Goal: Information Seeking & Learning: Find specific fact

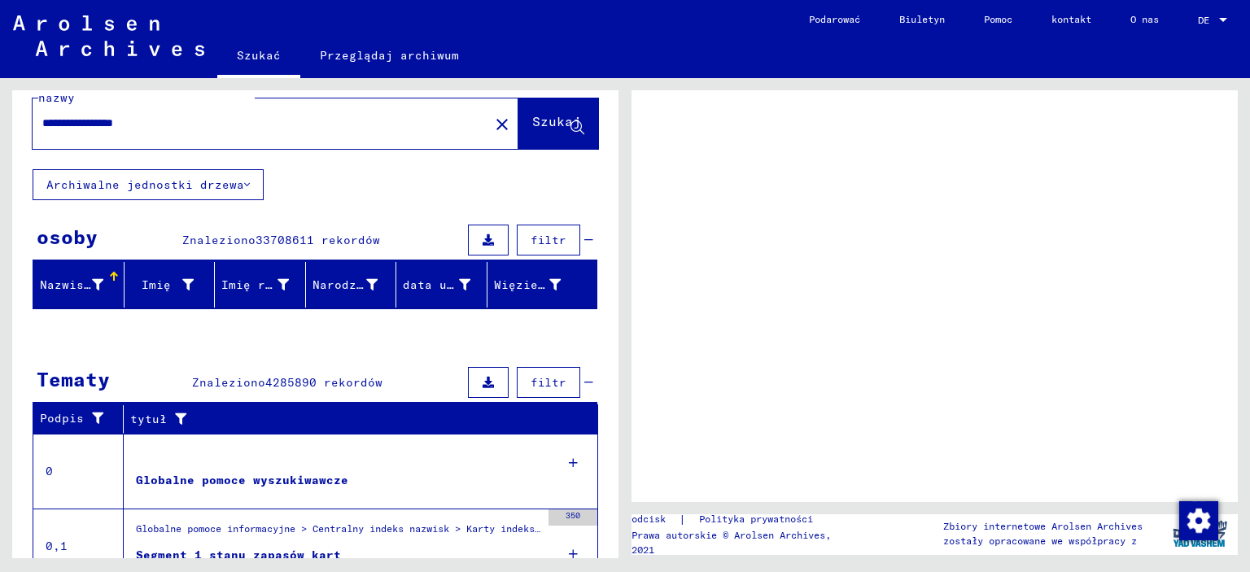
scroll to position [25, 0]
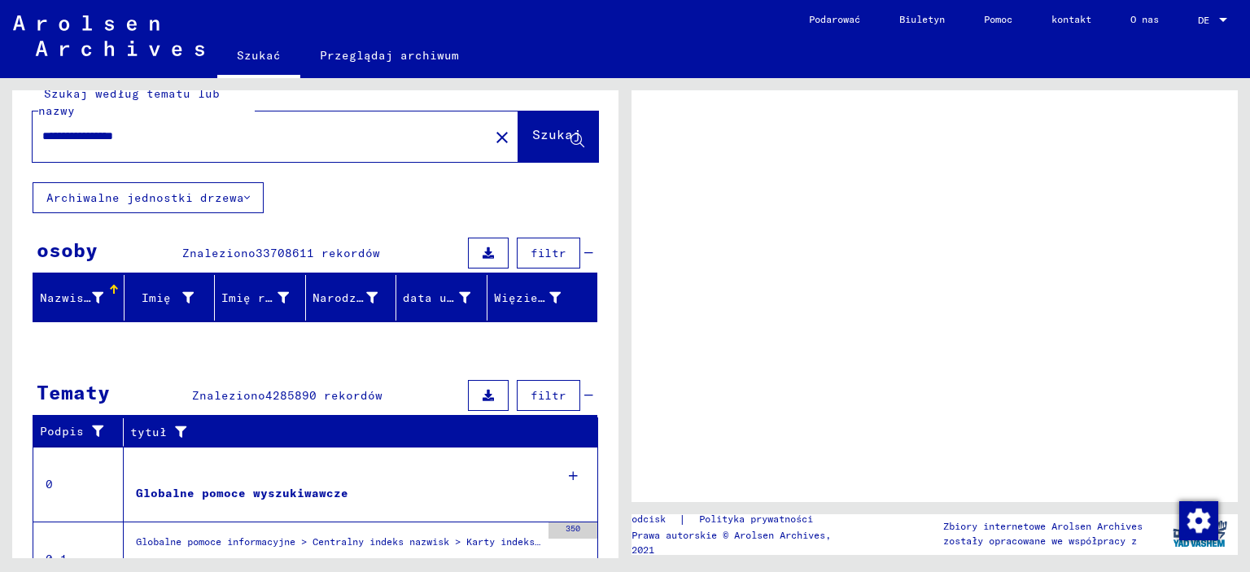
click at [94, 299] on font "Nazwisko" at bounding box center [69, 298] width 59 height 15
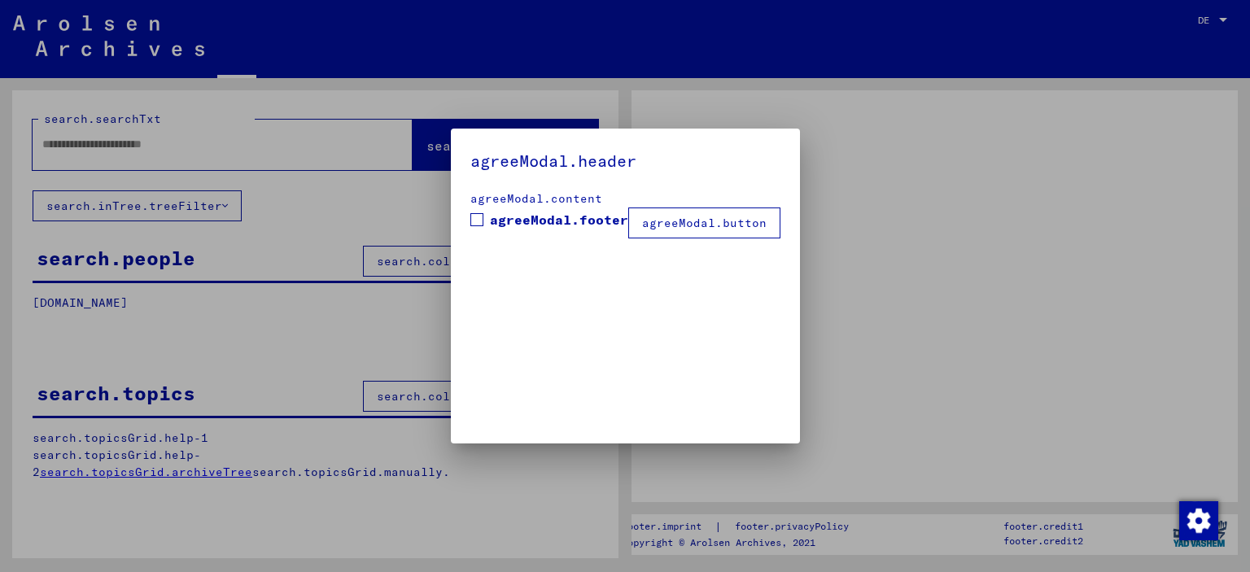
type input "**********"
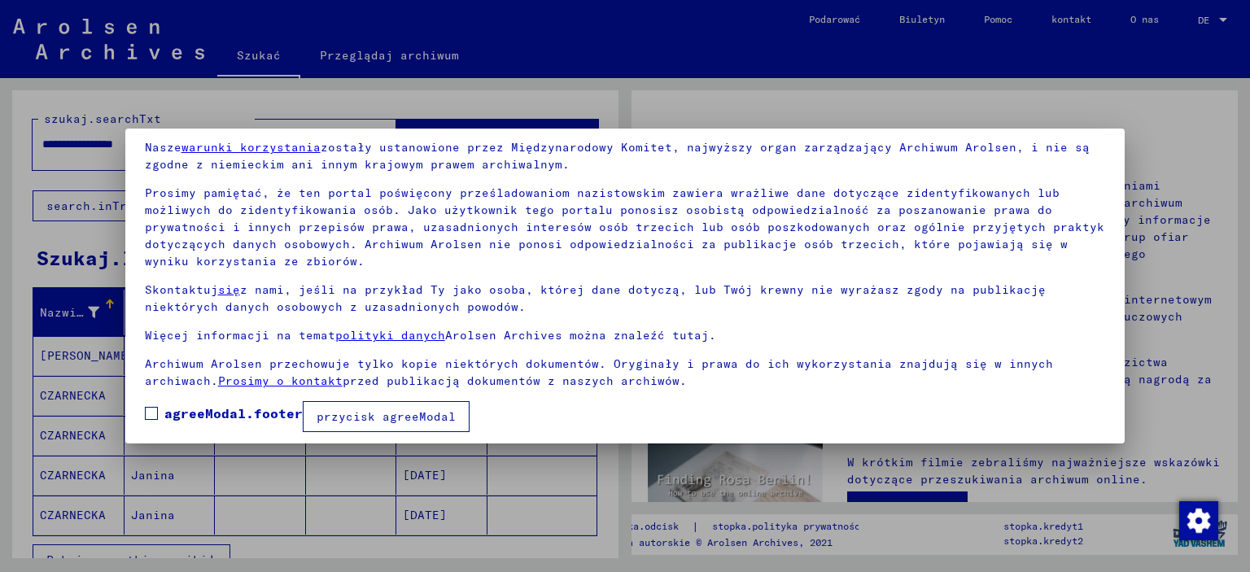
scroll to position [71, 0]
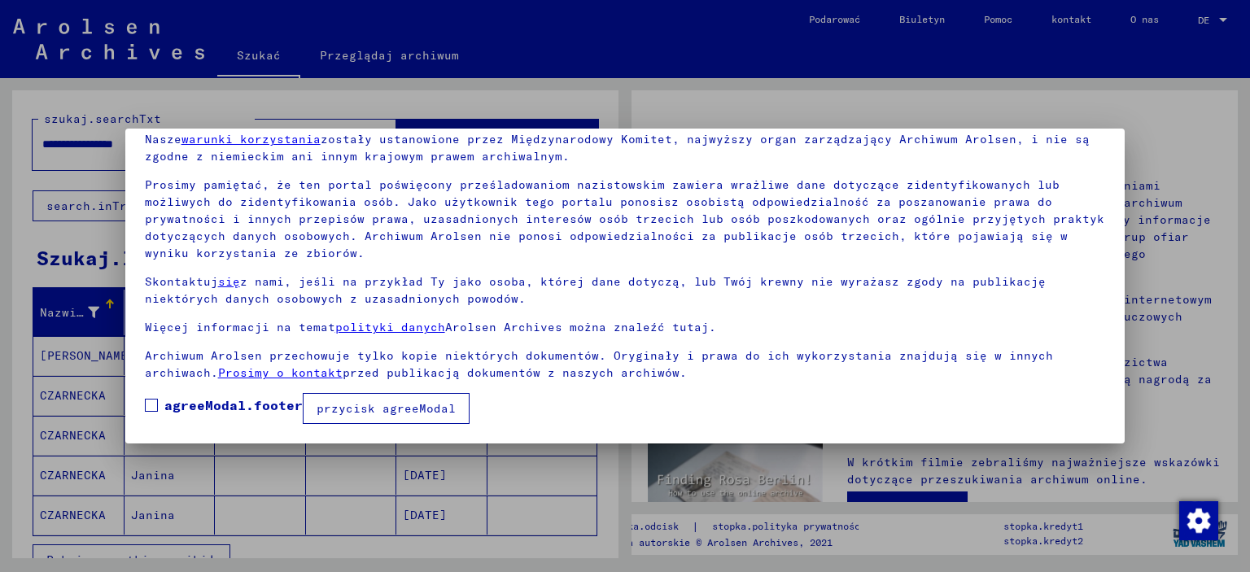
drag, startPoint x: 1117, startPoint y: 216, endPoint x: 1129, endPoint y: 320, distance: 104.8
click at [1129, 320] on div at bounding box center [625, 286] width 1250 height 572
click at [380, 411] on font "przycisk agreeModal" at bounding box center [386, 408] width 139 height 15
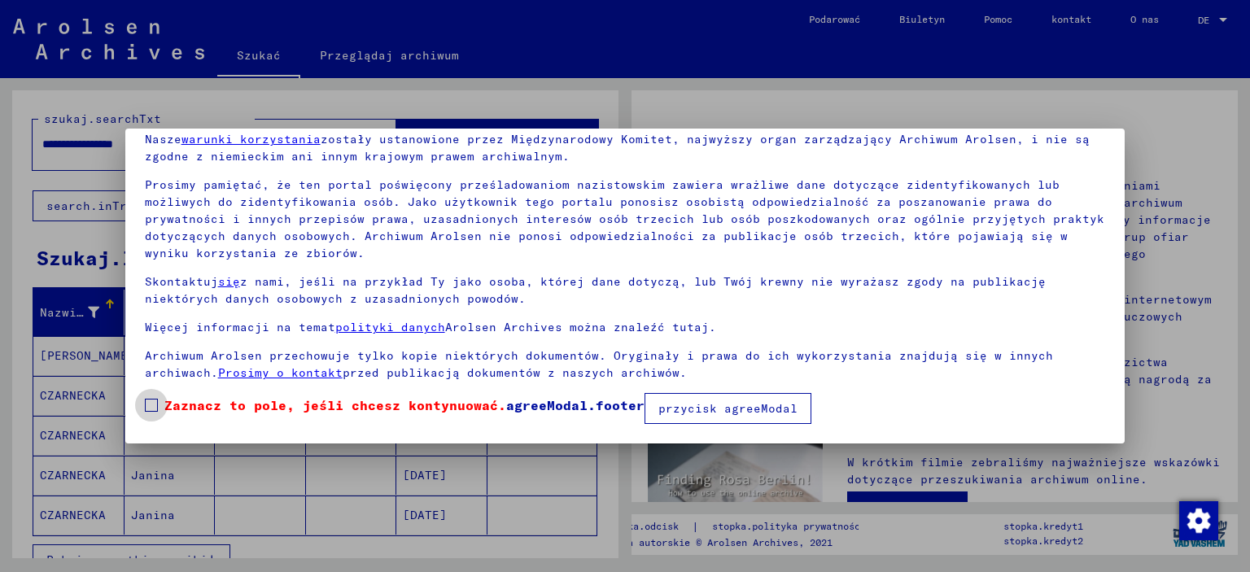
click at [151, 411] on span at bounding box center [151, 405] width 13 height 13
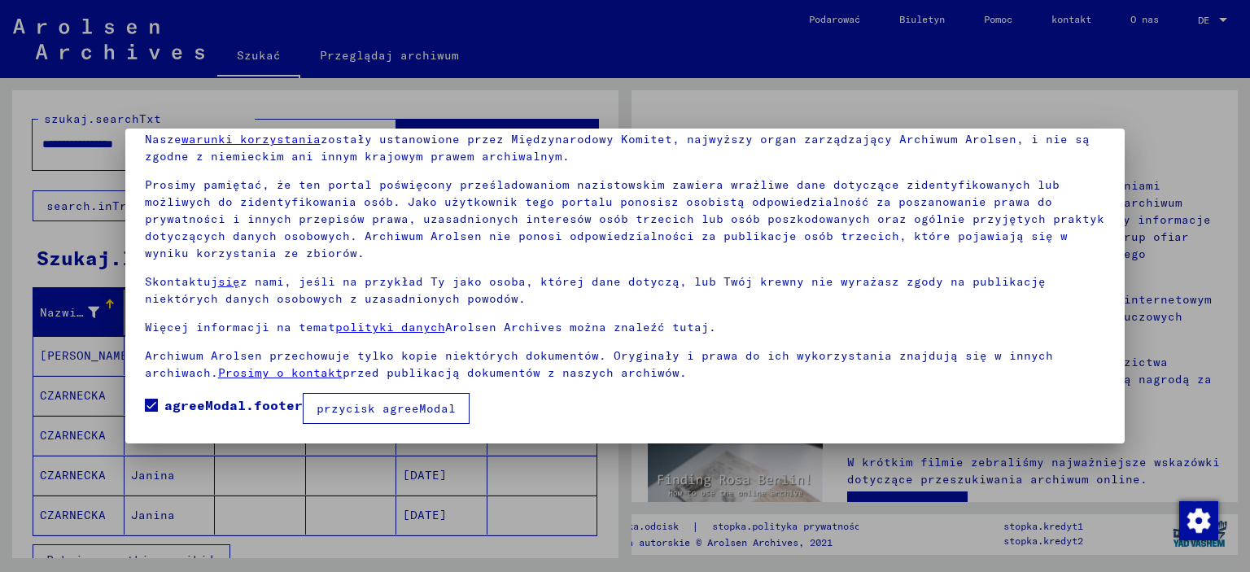
click at [330, 406] on font "przycisk agreeModal" at bounding box center [386, 408] width 139 height 15
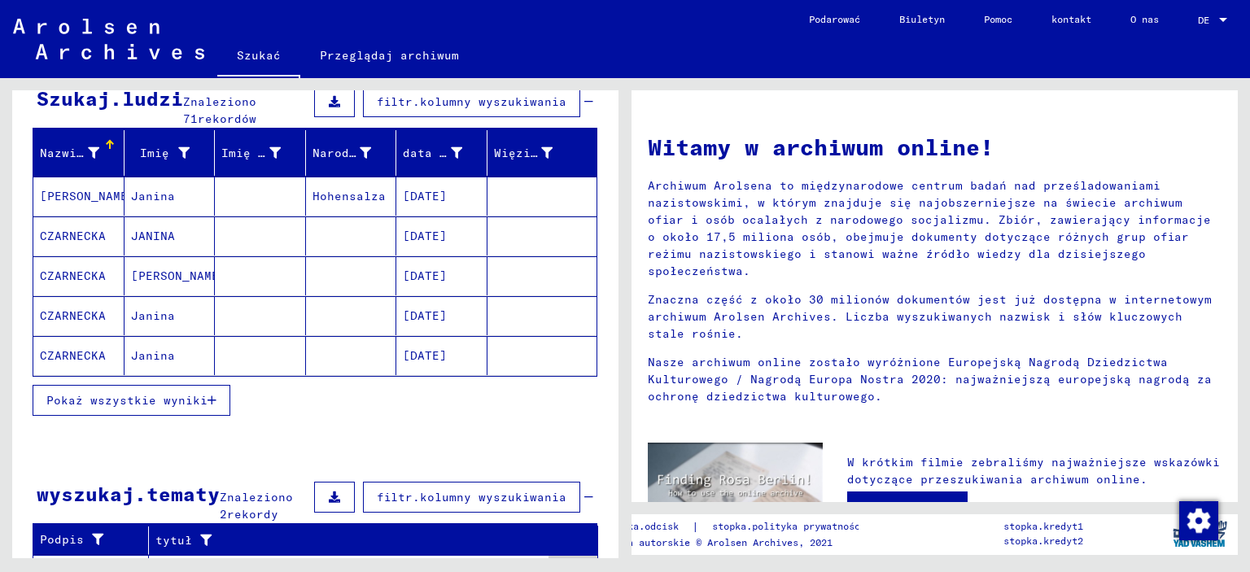
scroll to position [89, 0]
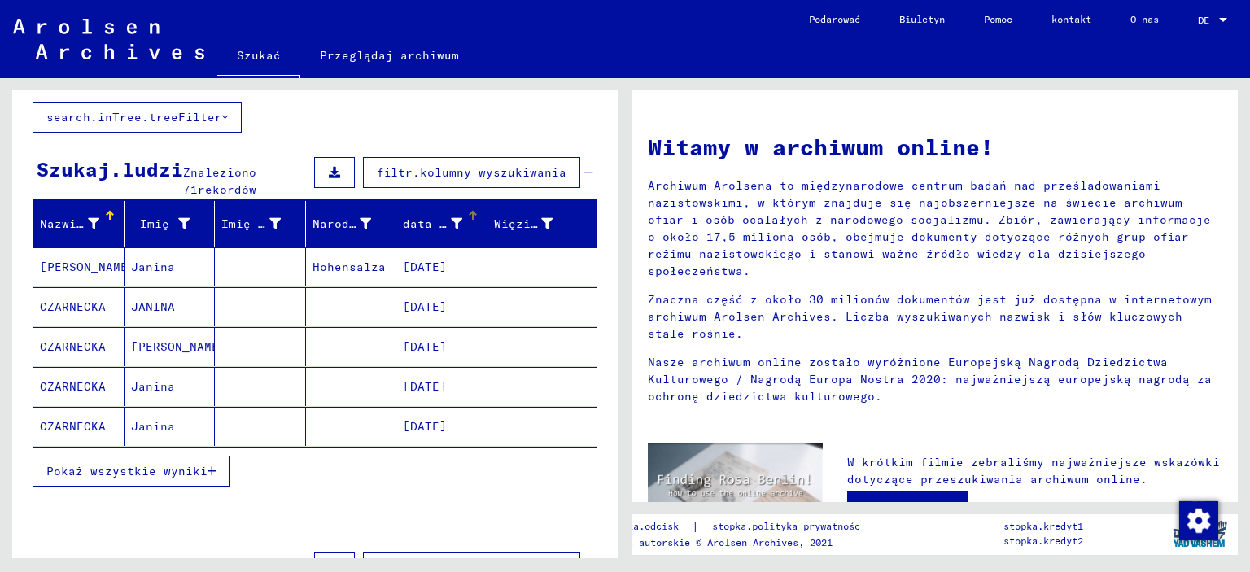
click at [448, 211] on div "data urodzenia" at bounding box center [445, 224] width 84 height 26
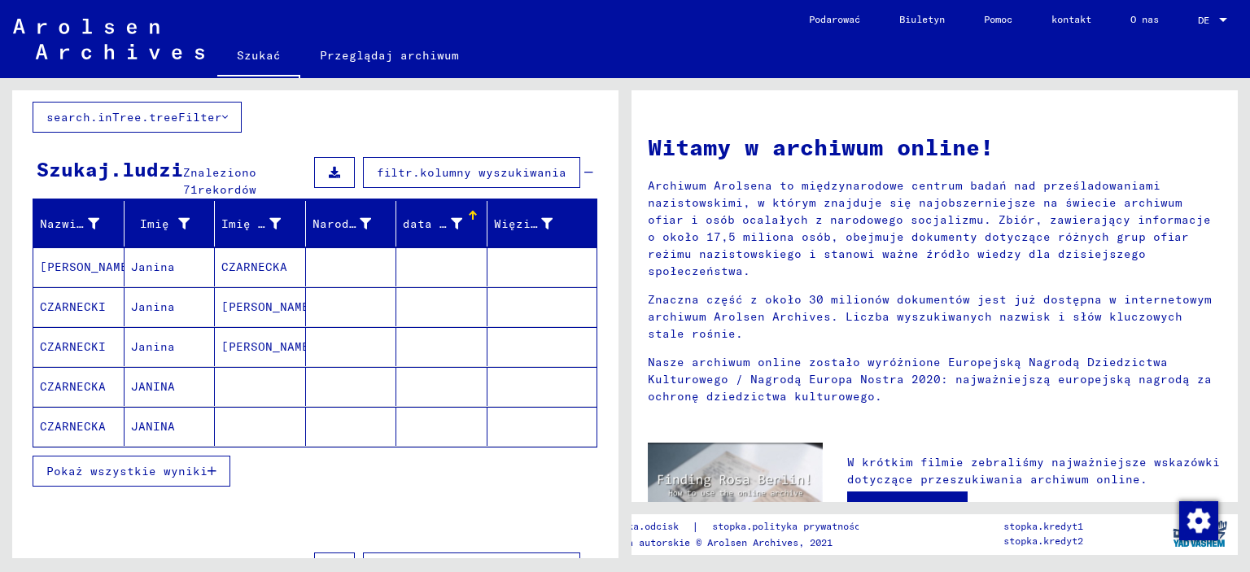
click at [442, 222] on font "data urodzenia" at bounding box center [454, 223] width 103 height 15
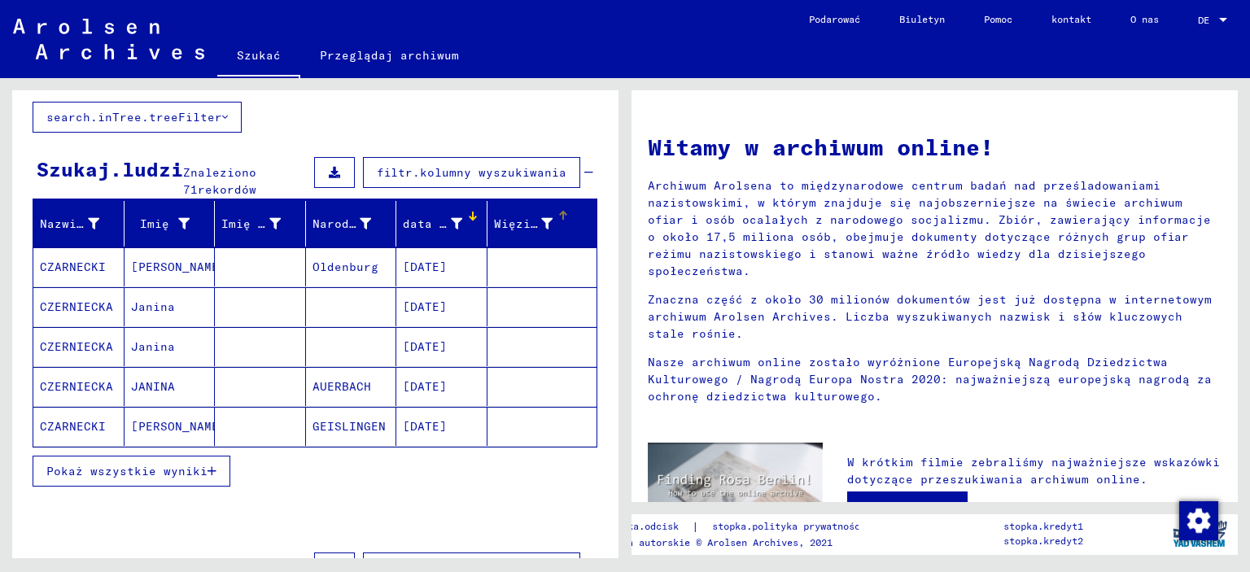
click at [540, 223] on div "Więzień nr" at bounding box center [525, 224] width 63 height 17
click at [212, 175] on font "Znaleziono 71" at bounding box center [219, 181] width 73 height 32
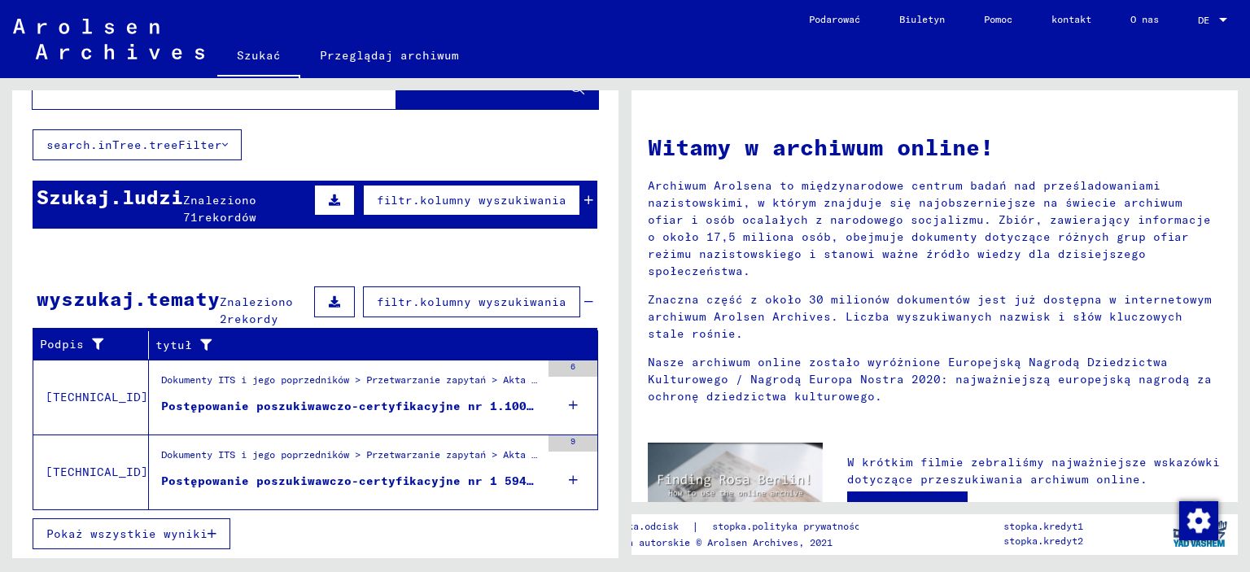
scroll to position [58, 0]
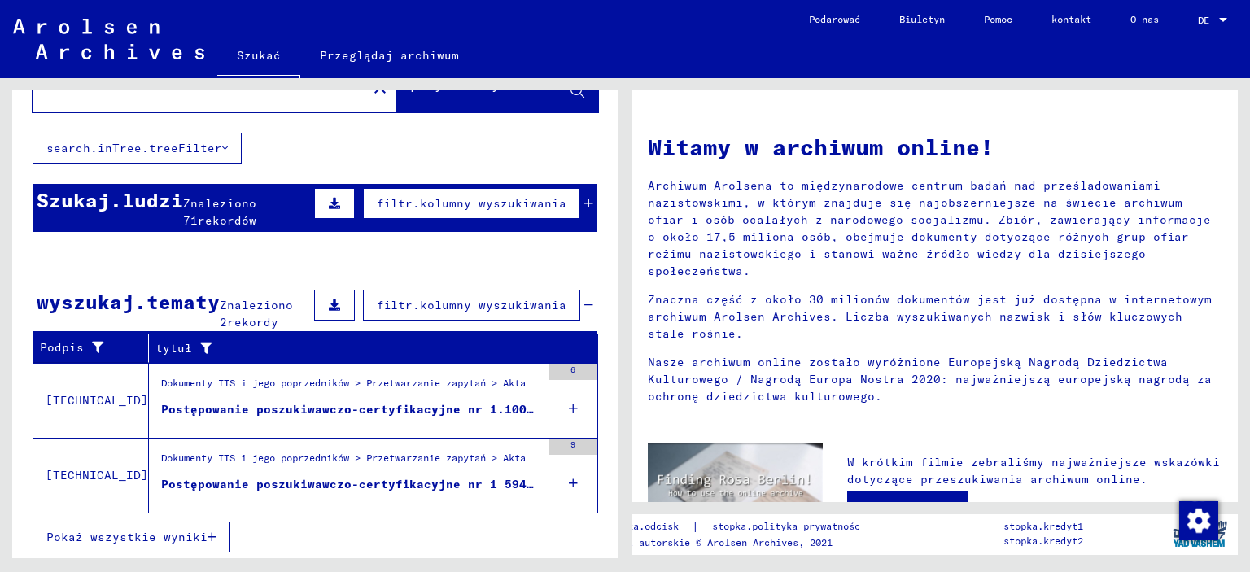
click at [566, 401] on mat-cell at bounding box center [542, 417] width 110 height 39
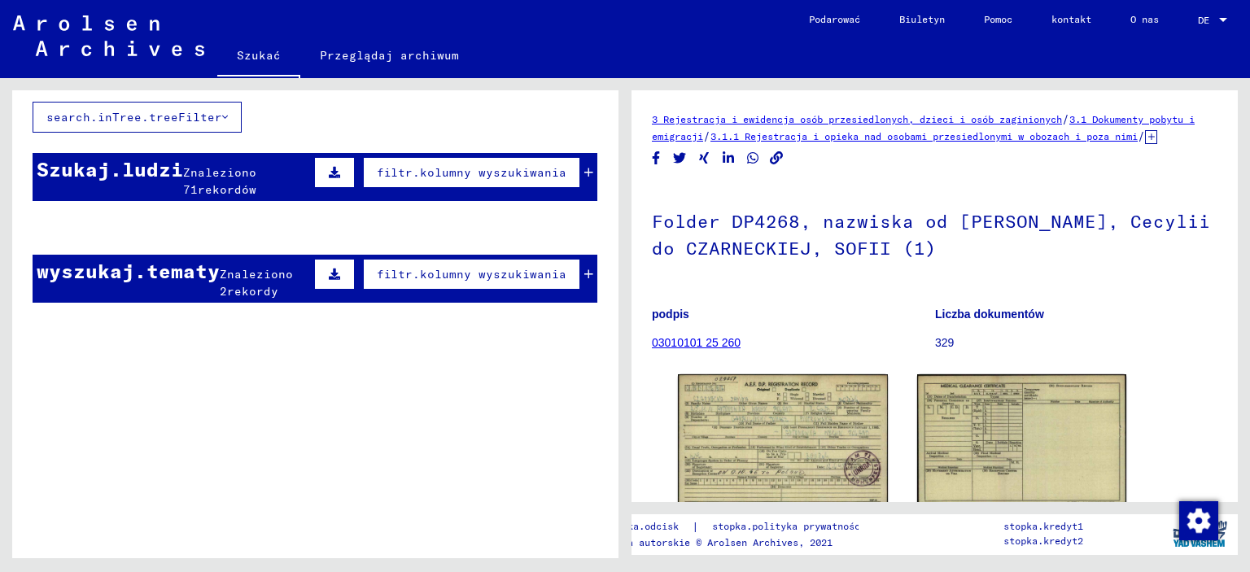
click at [256, 172] on font "Znaleziono 71" at bounding box center [219, 181] width 73 height 32
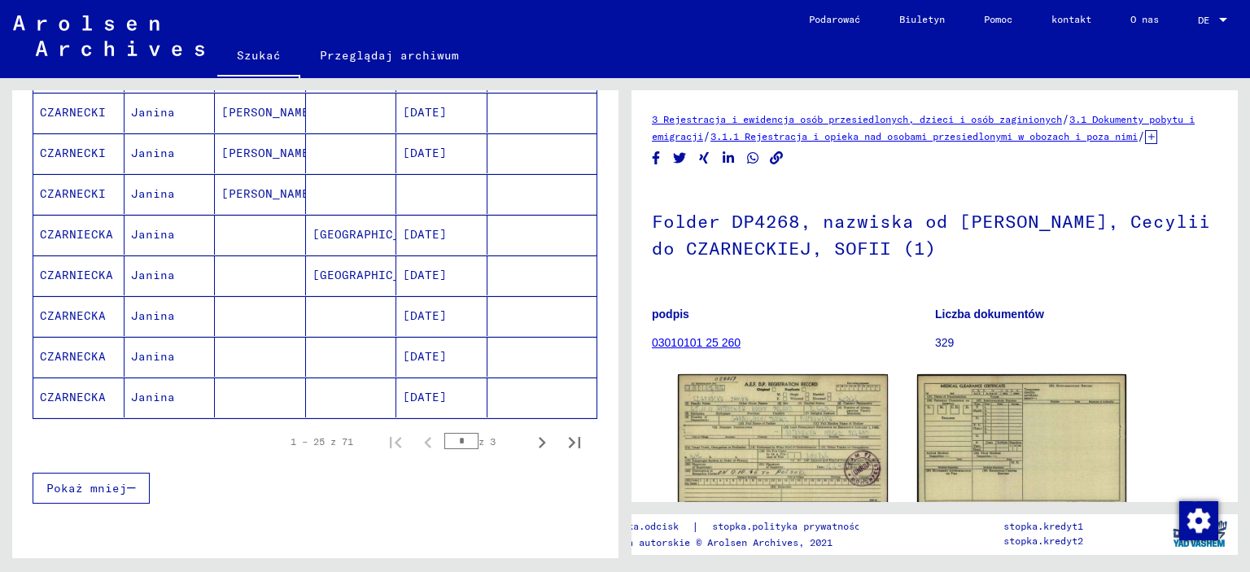
scroll to position [968, 0]
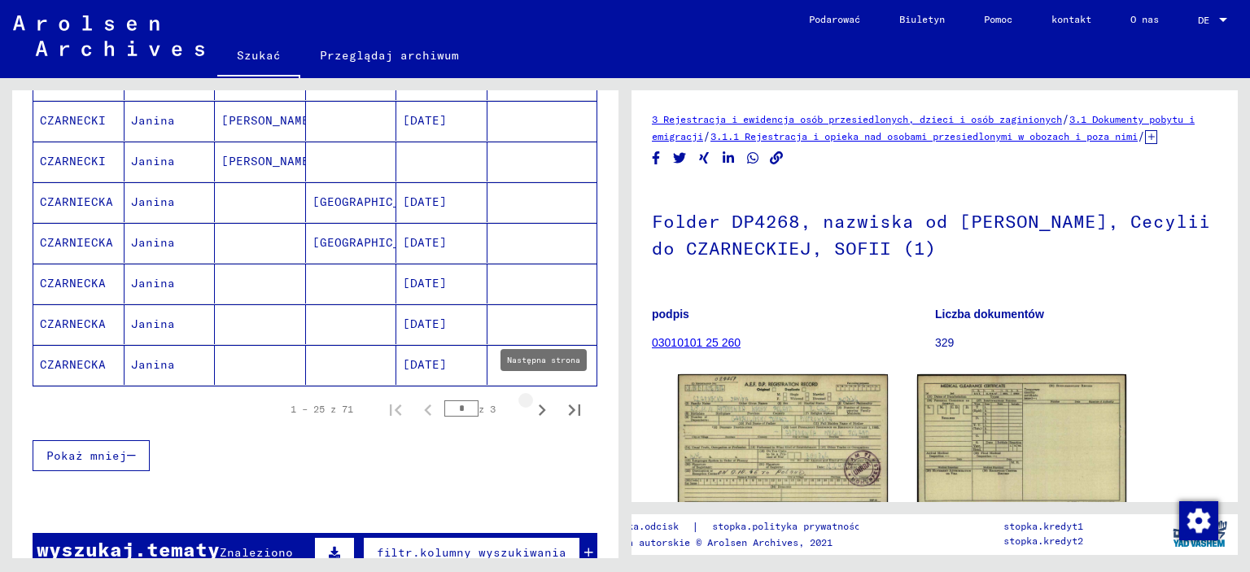
click at [531, 399] on icon "Następna strona" at bounding box center [542, 410] width 23 height 23
type input "*"
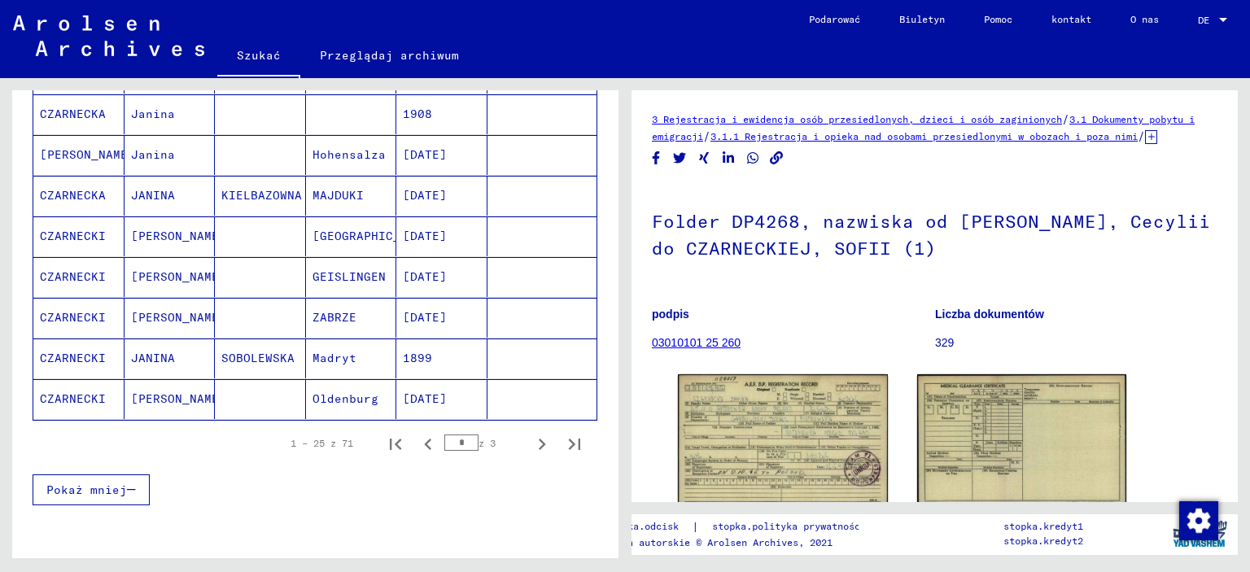
scroll to position [935, 0]
click at [539, 437] on icon "Następna strona" at bounding box center [542, 442] width 7 height 11
type input "*"
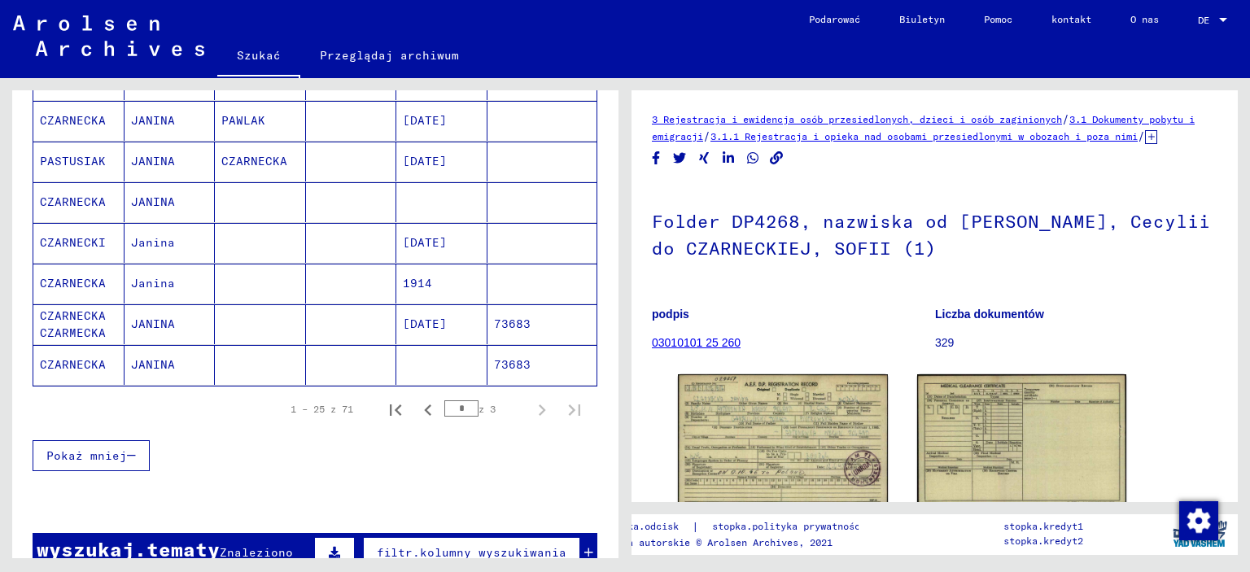
scroll to position [837, 0]
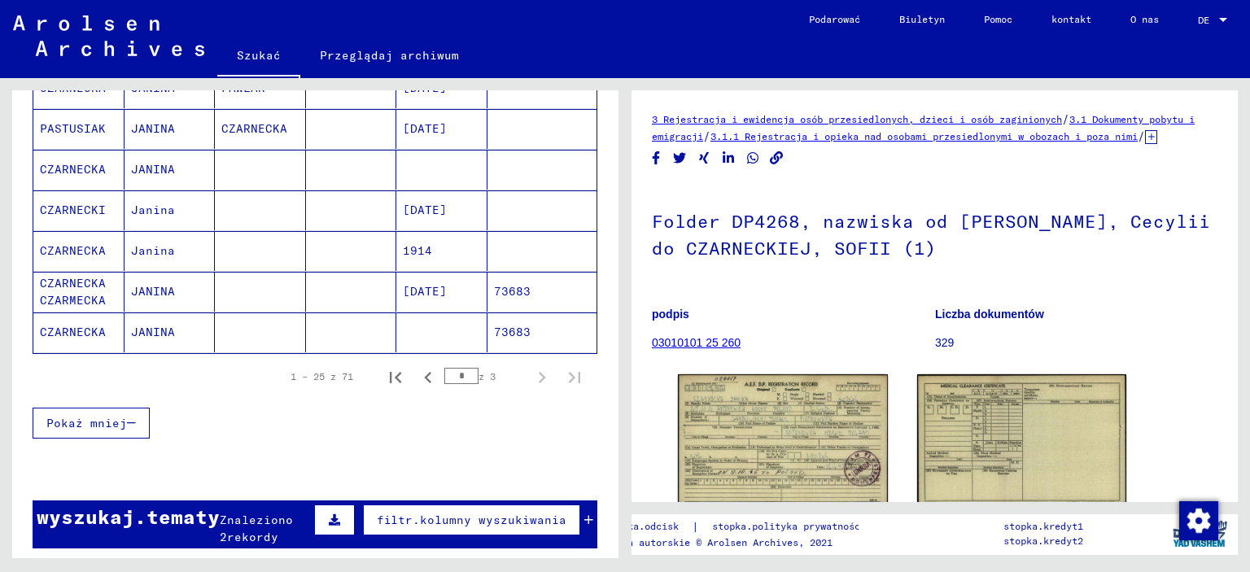
click at [1239, 156] on div "3 Rejestracja i ewidencja osób przesiedlonych, dzieci i osób zaginionych / 3.1 …" at bounding box center [938, 318] width 625 height 480
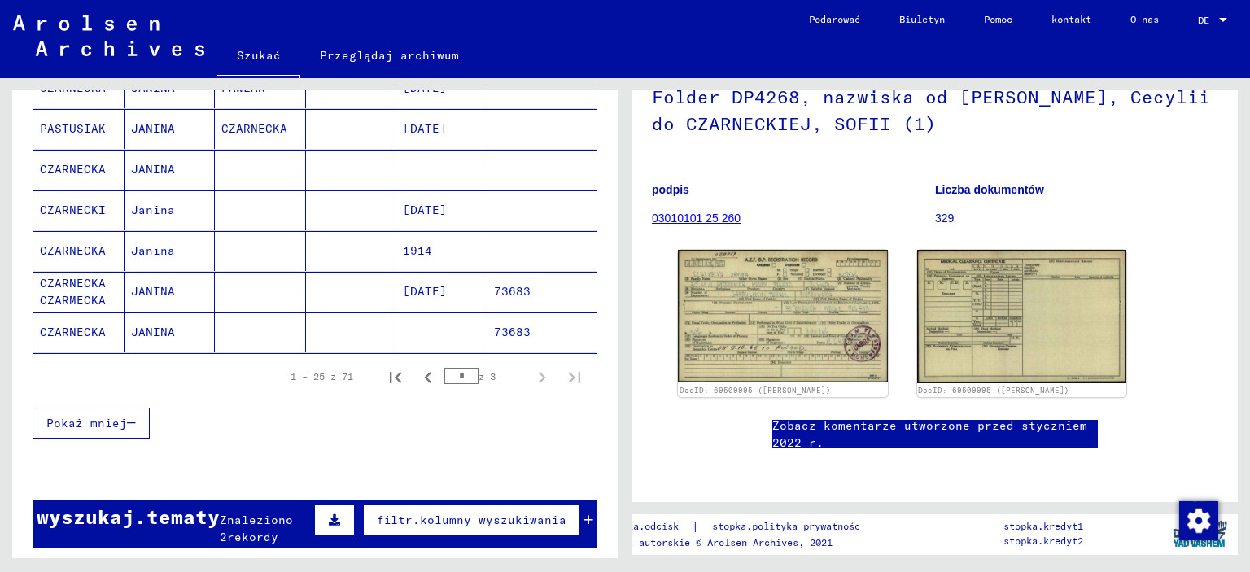
scroll to position [11, 0]
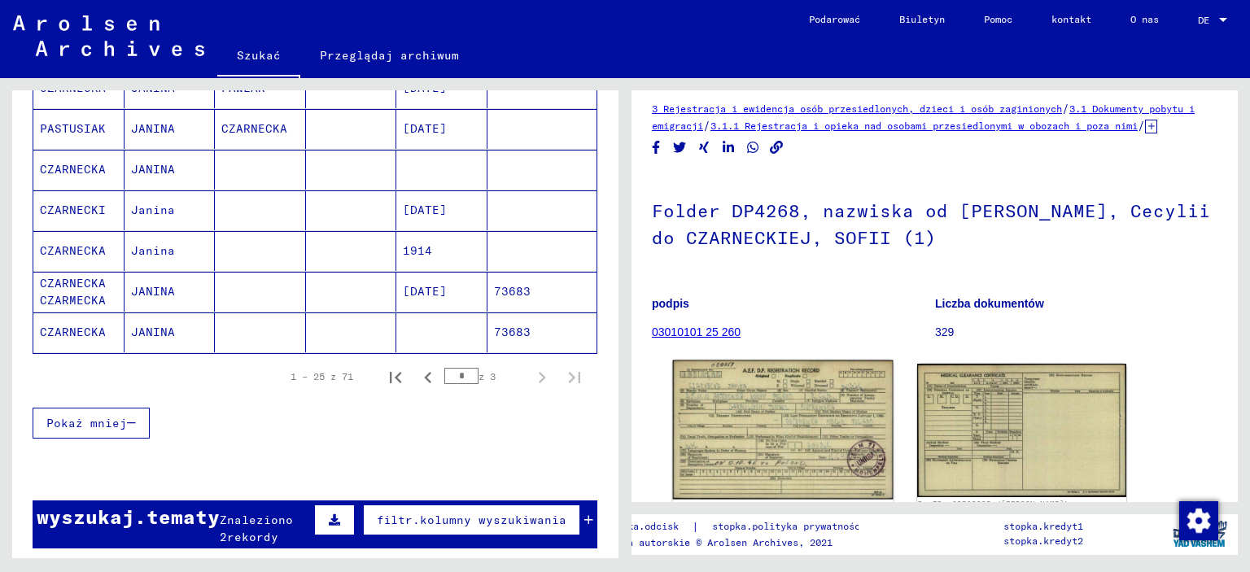
click at [796, 436] on img at bounding box center [783, 429] width 220 height 139
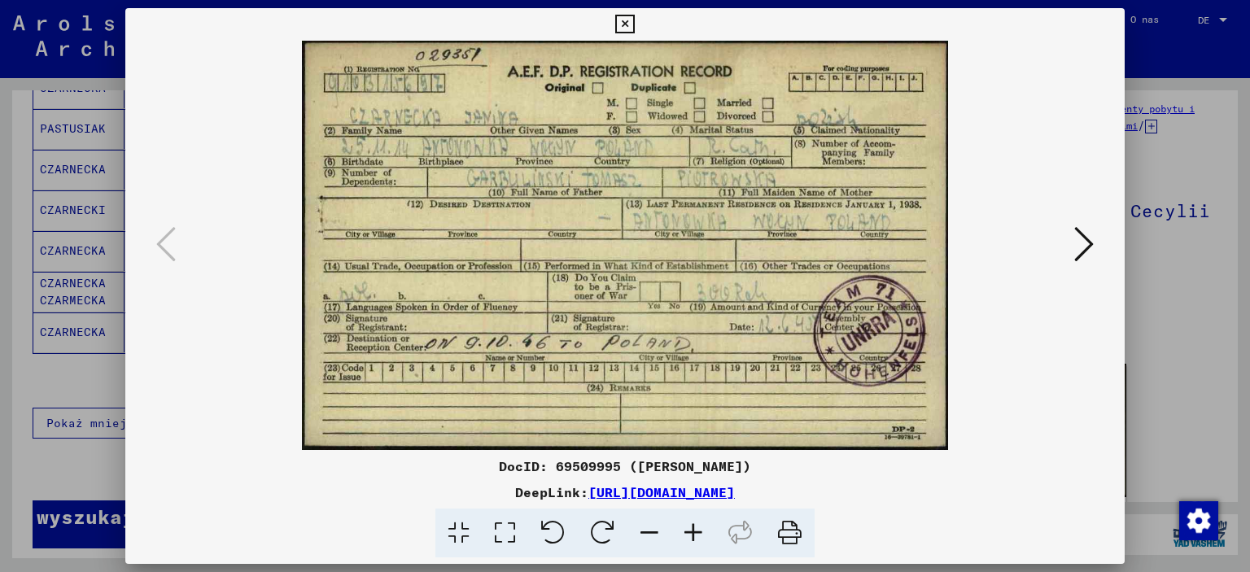
click at [1080, 237] on icon at bounding box center [1084, 244] width 20 height 39
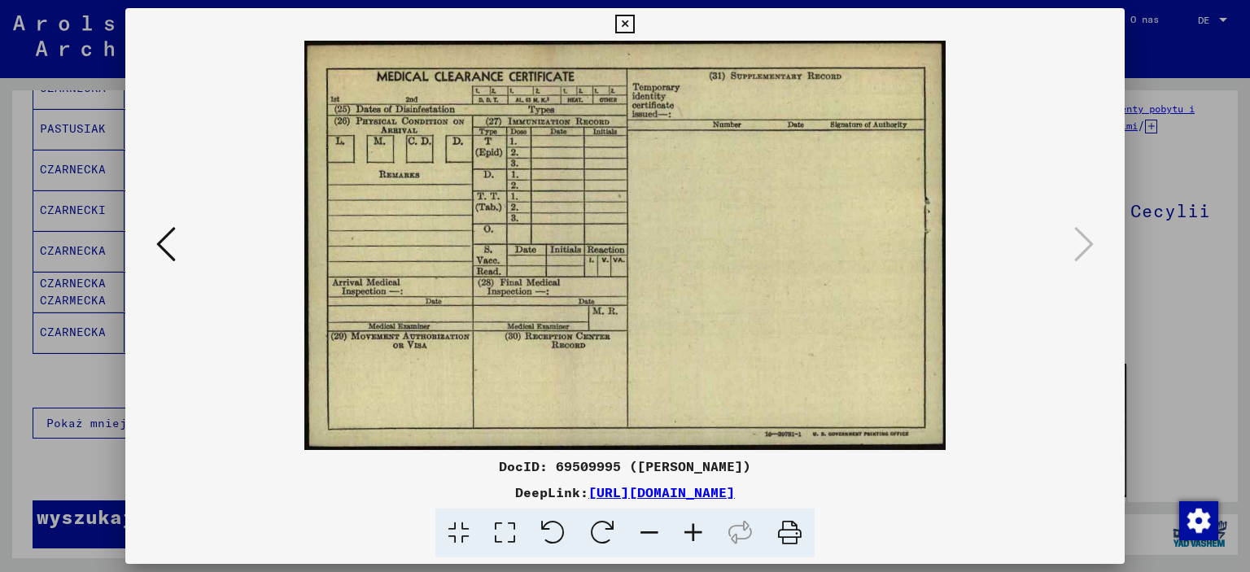
click at [1155, 42] on div at bounding box center [625, 286] width 1250 height 572
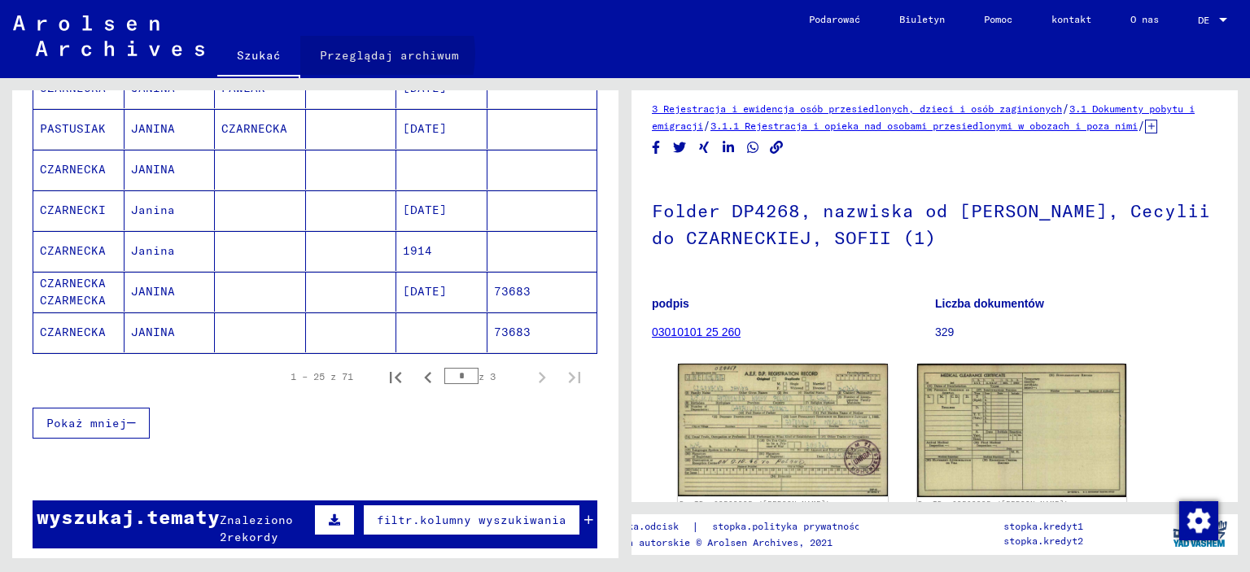
click at [362, 54] on font "Przeglądaj archiwum" at bounding box center [389, 55] width 139 height 15
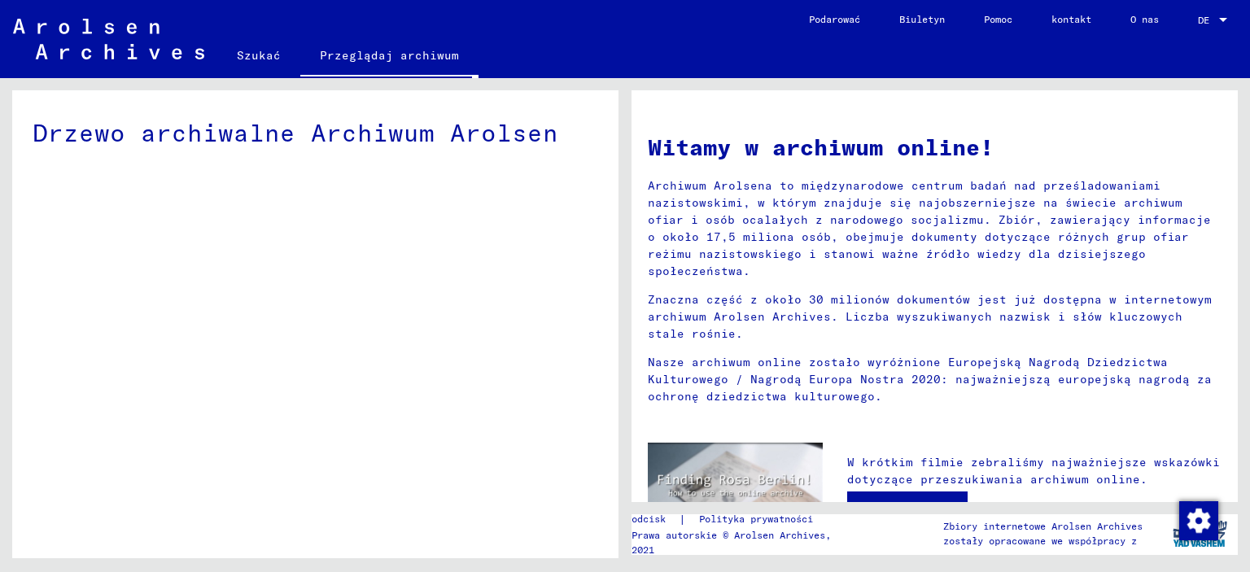
click at [579, 164] on div "Drzewo archiwalne Archiwum Arolsen" at bounding box center [315, 143] width 606 height 106
click at [244, 49] on font "Szukać" at bounding box center [259, 55] width 44 height 15
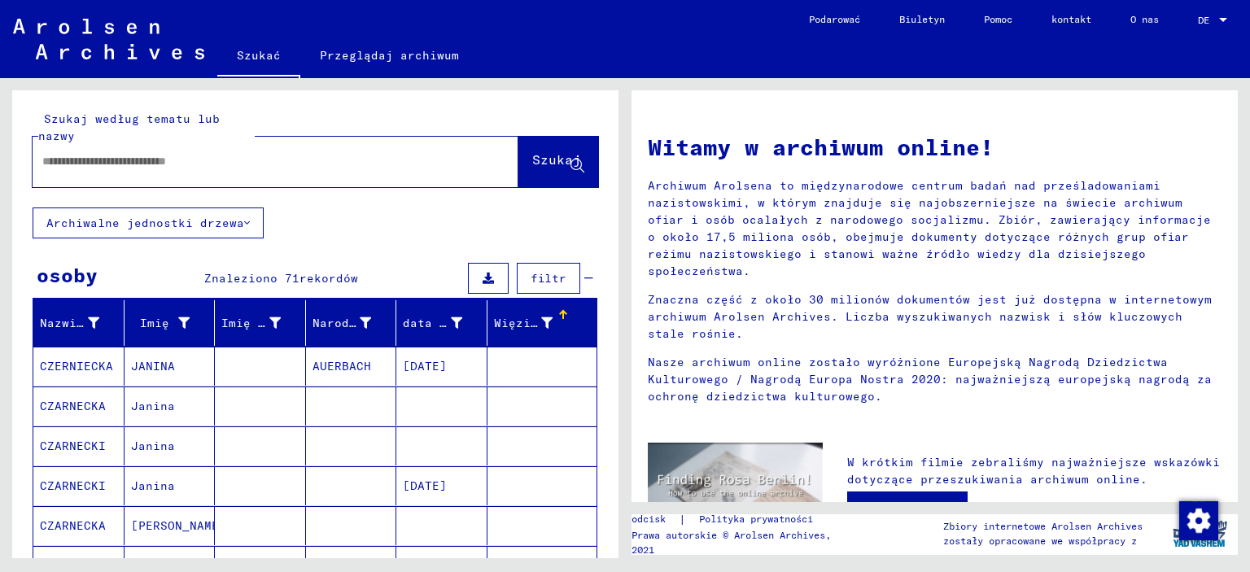
click at [144, 445] on font "Janina" at bounding box center [153, 446] width 44 height 15
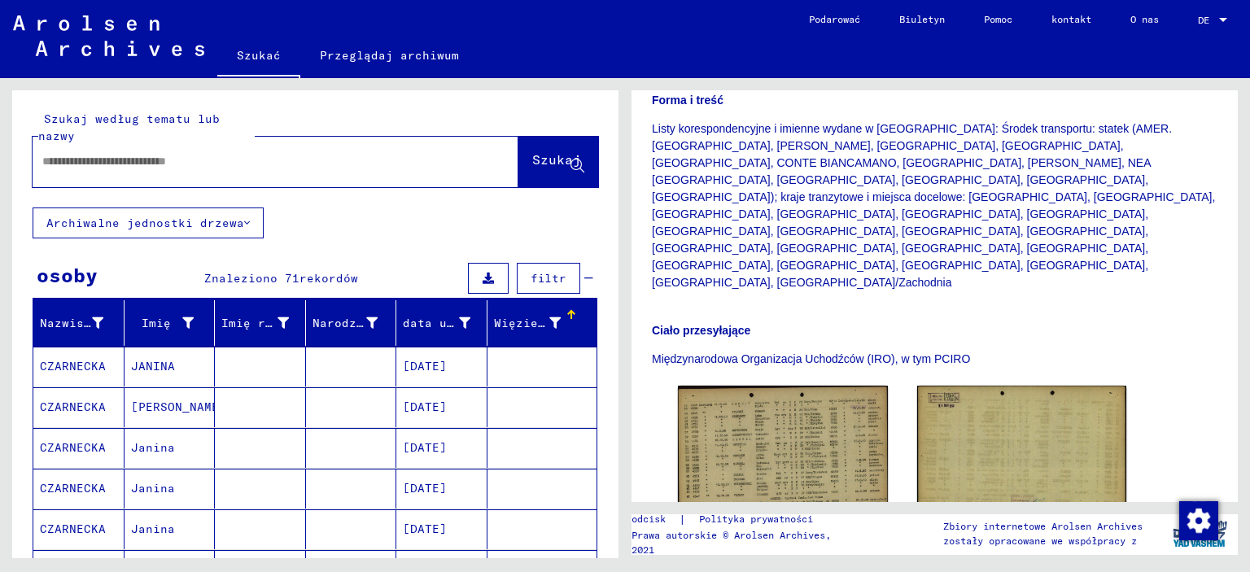
scroll to position [431, 0]
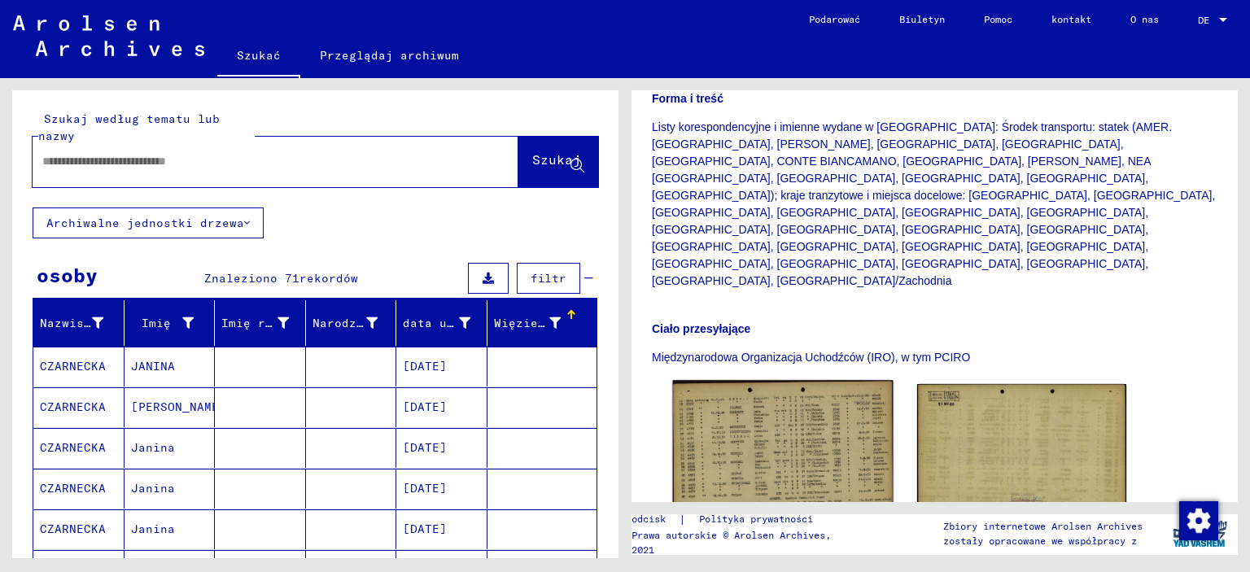
click at [846, 380] on img at bounding box center [783, 455] width 220 height 151
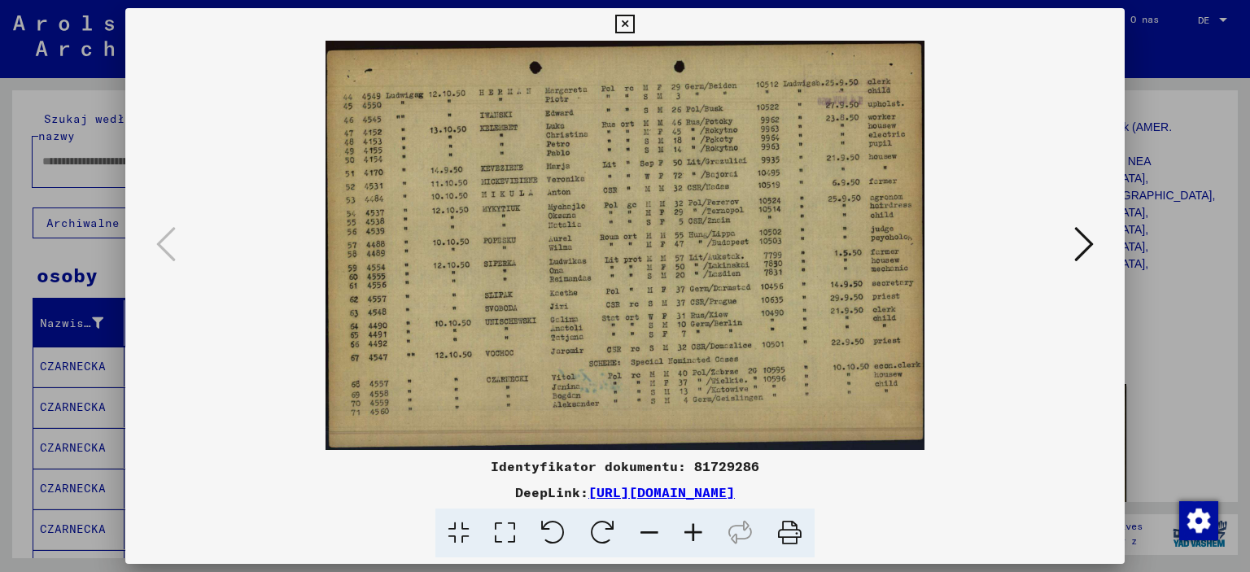
click at [1080, 251] on icon at bounding box center [1084, 244] width 20 height 39
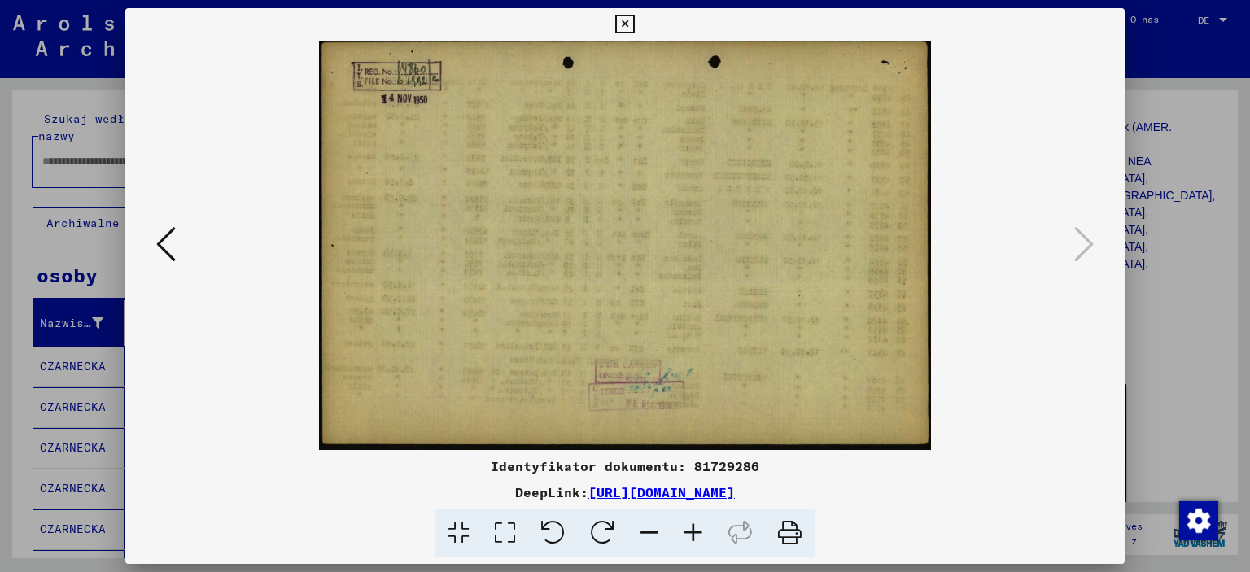
click at [1172, 87] on div at bounding box center [625, 286] width 1250 height 572
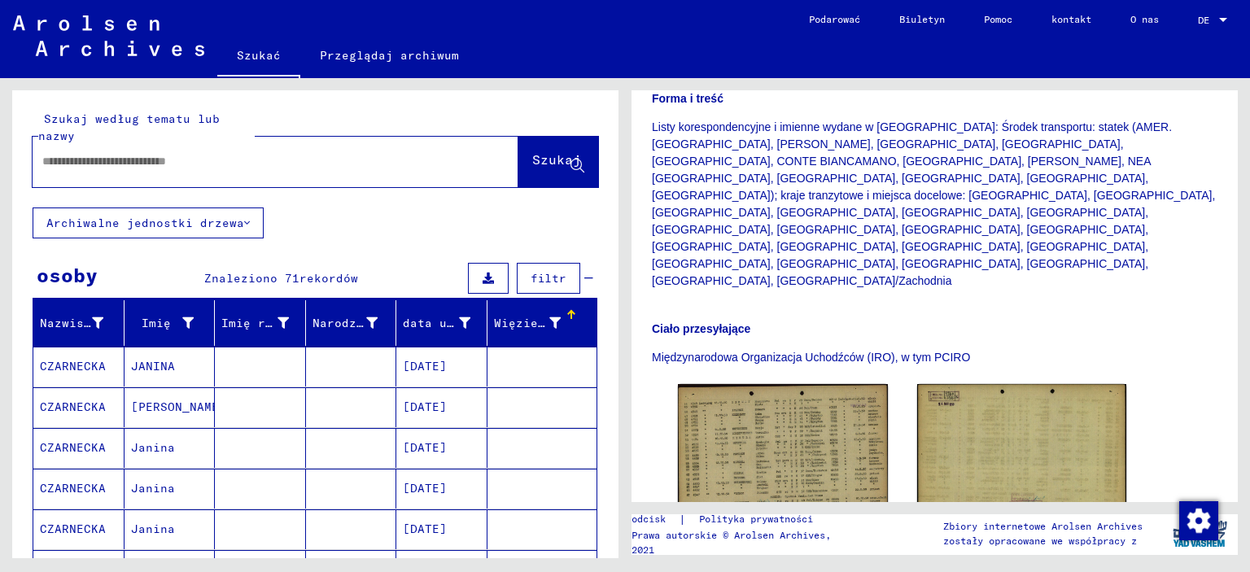
click at [244, 221] on button "Archiwalne jednostki drzewa" at bounding box center [148, 223] width 231 height 31
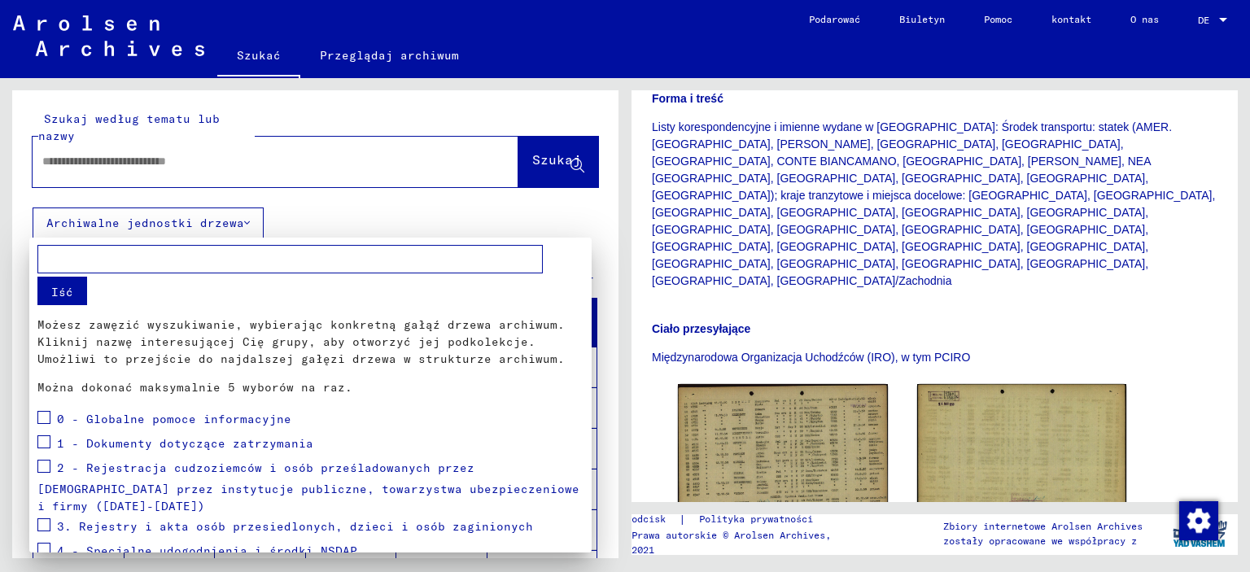
click at [358, 116] on div at bounding box center [625, 286] width 1250 height 572
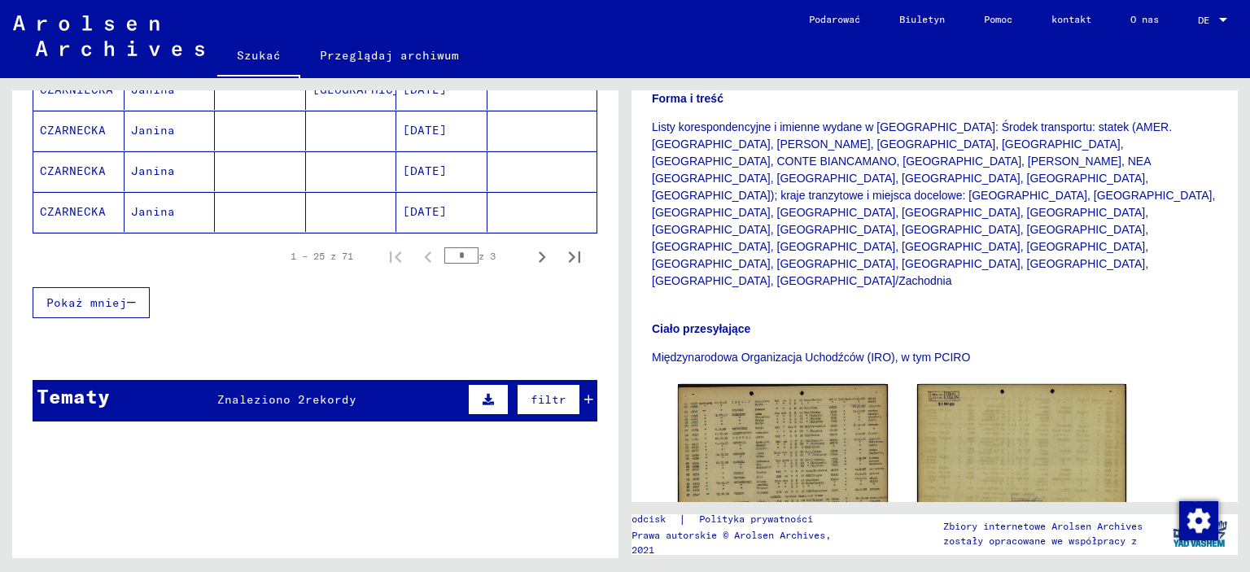
scroll to position [1099, 0]
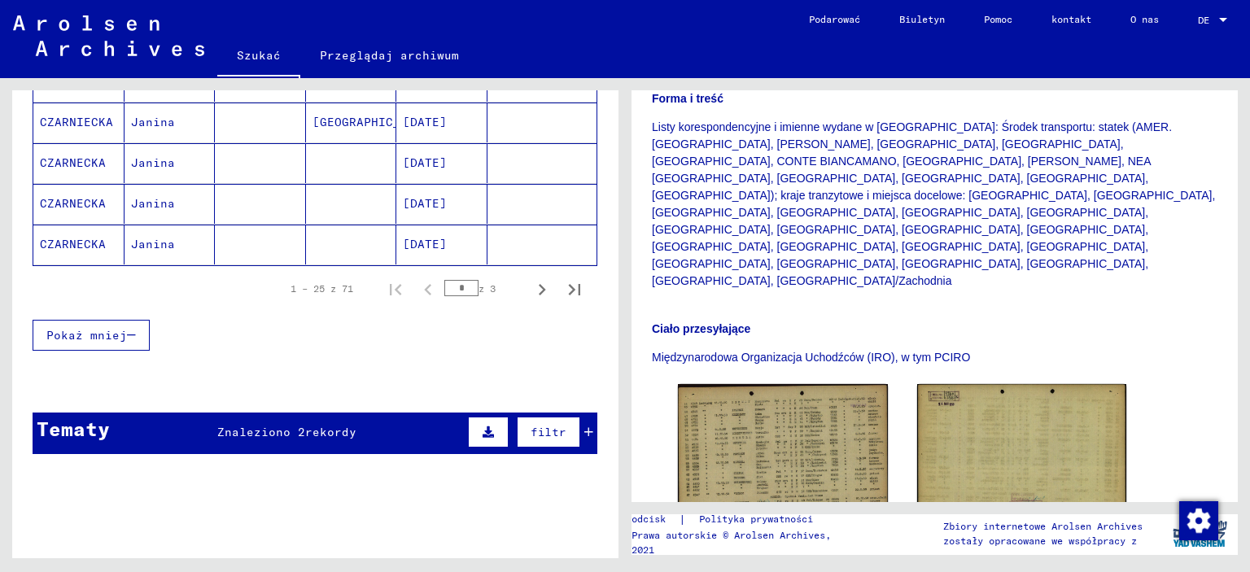
click at [427, 237] on font "[DATE]" at bounding box center [425, 244] width 44 height 15
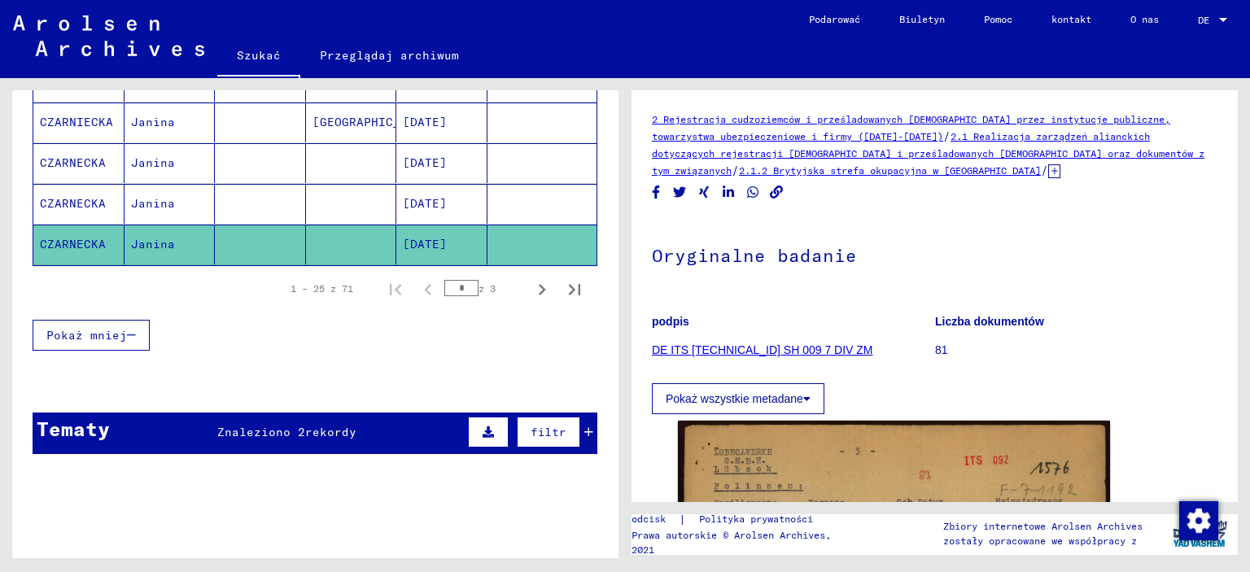
scroll to position [1131, 0]
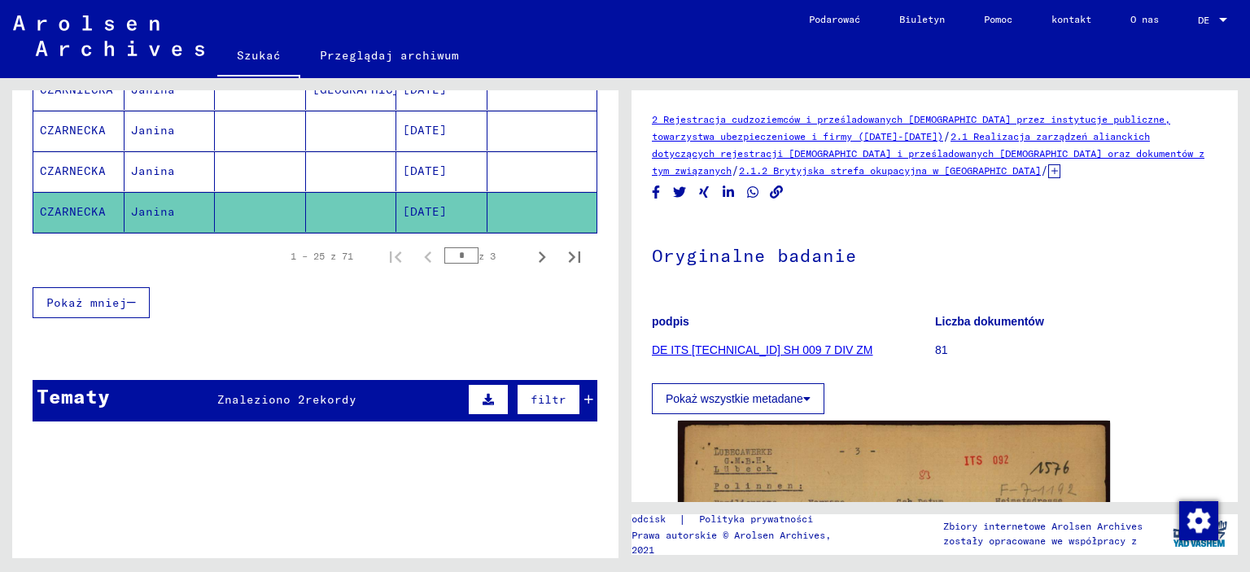
click at [955, 336] on figure "Liczba dokumentów 81" at bounding box center [1076, 338] width 282 height 73
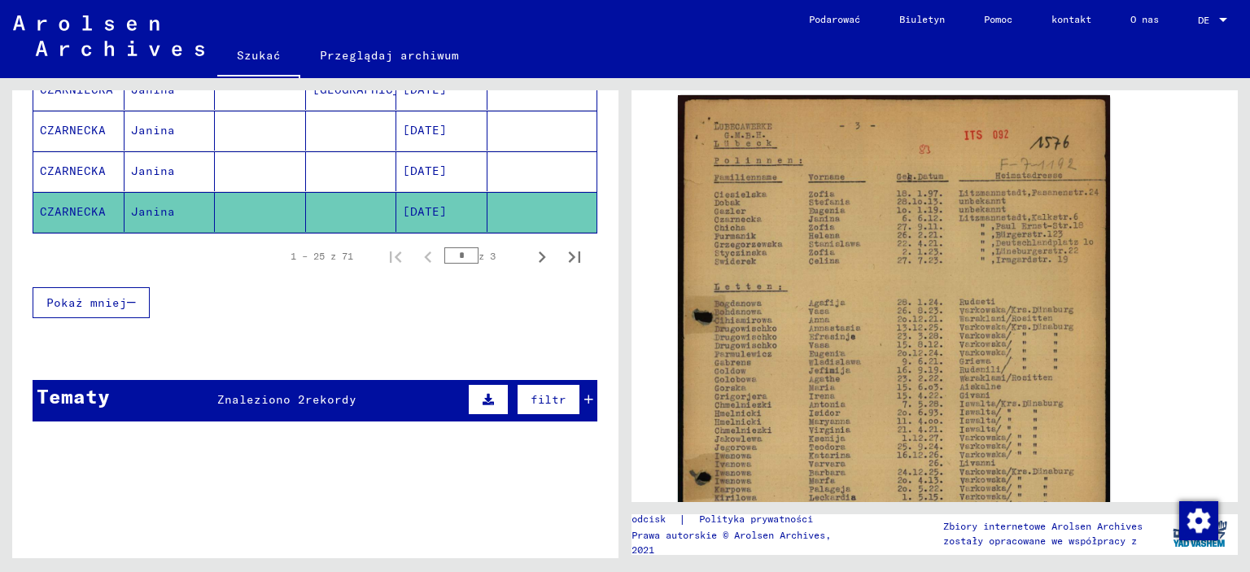
scroll to position [293, 0]
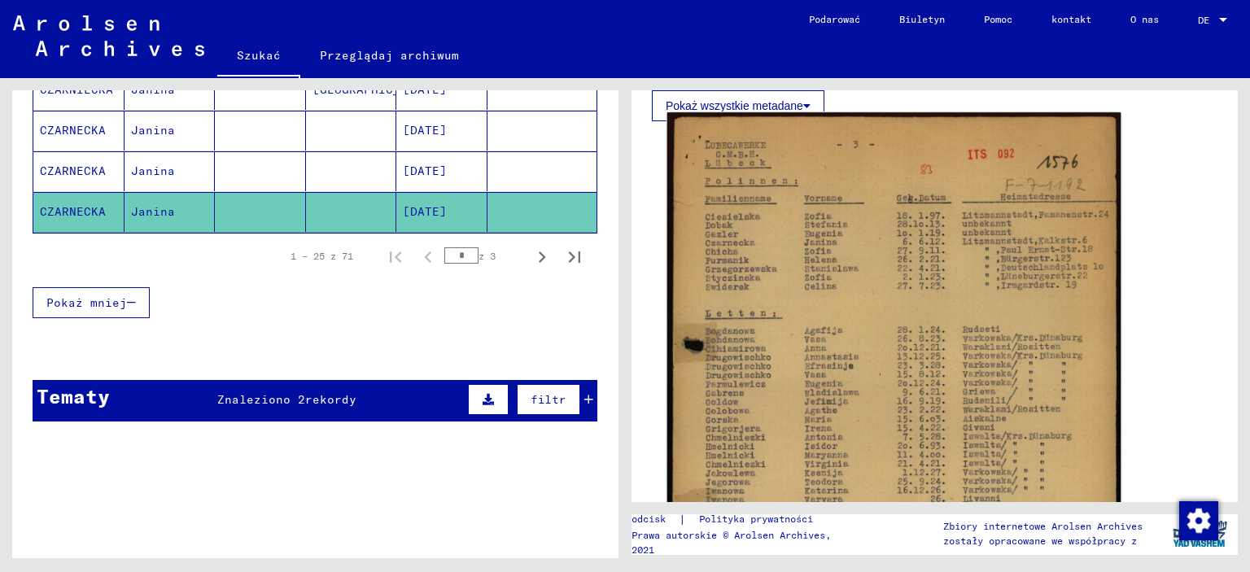
click at [955, 337] on img at bounding box center [894, 427] width 454 height 631
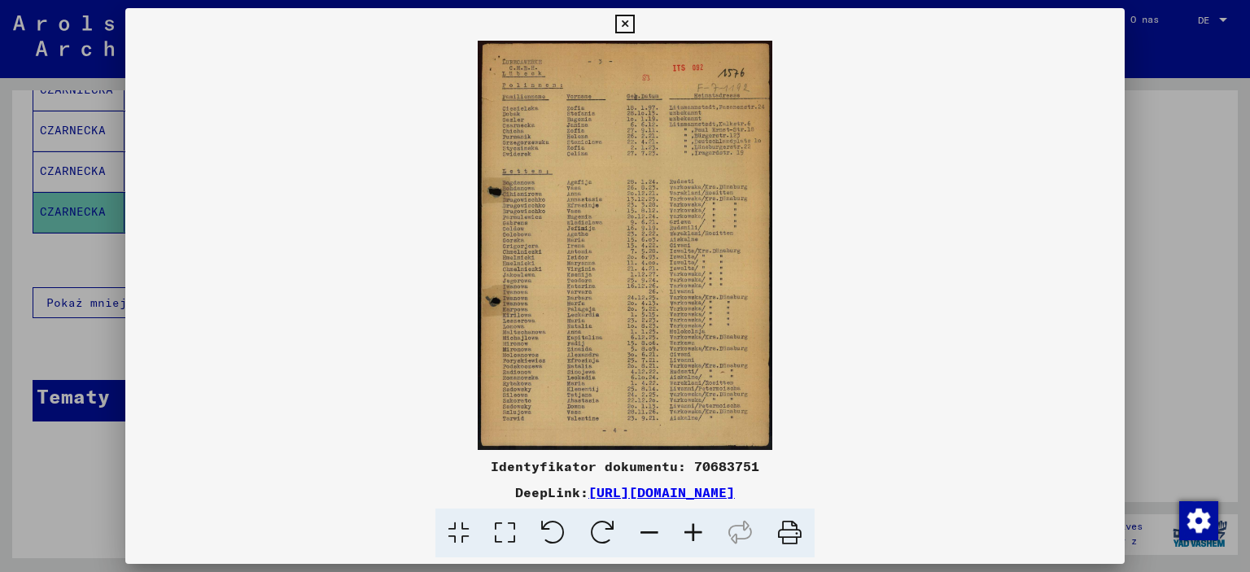
click at [692, 530] on icon at bounding box center [693, 534] width 44 height 50
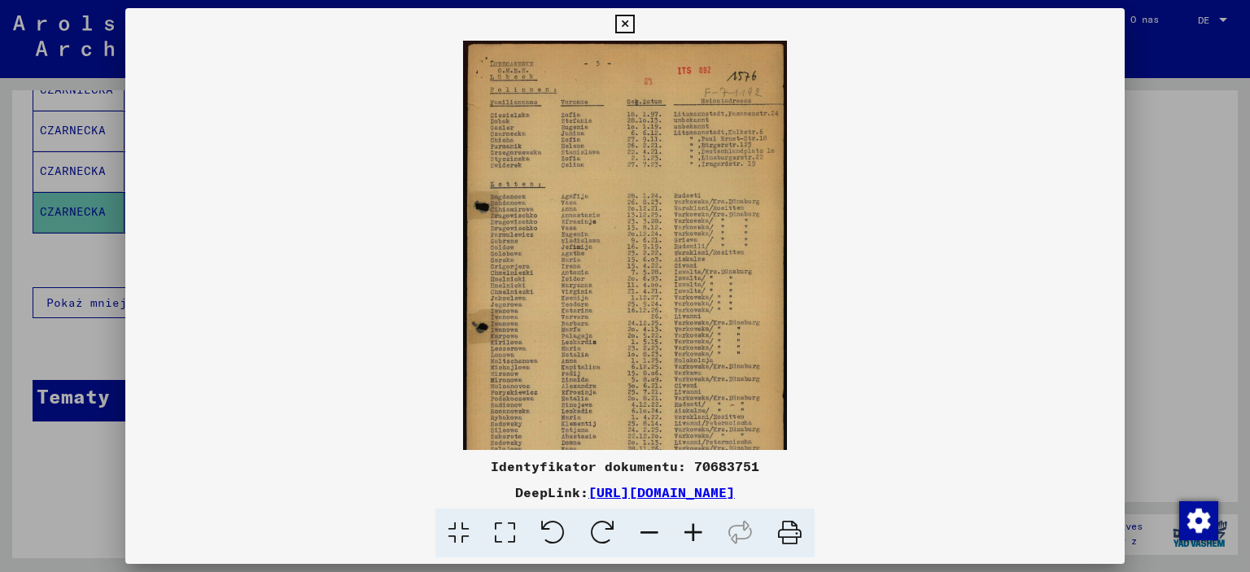
click at [692, 530] on icon at bounding box center [693, 534] width 44 height 50
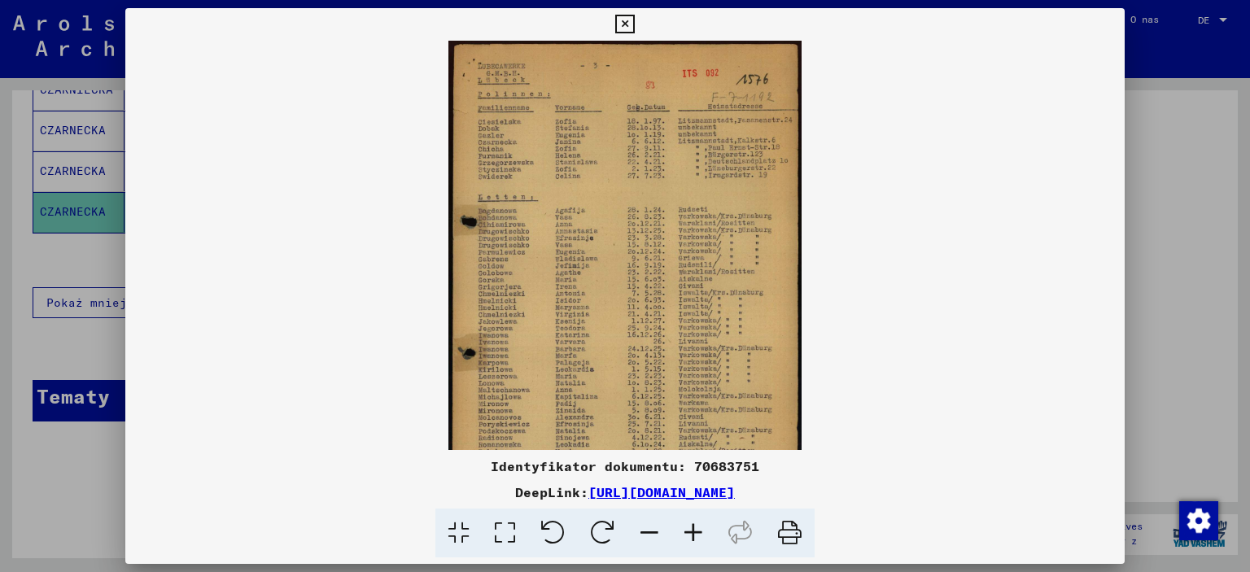
click at [692, 530] on icon at bounding box center [693, 534] width 44 height 50
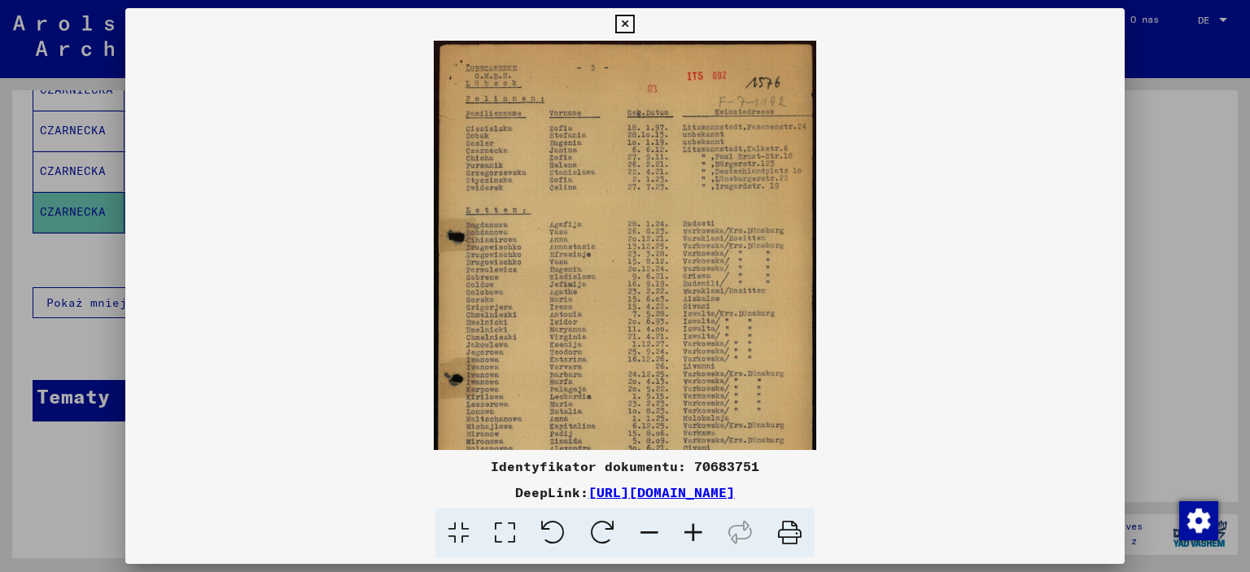
click at [691, 531] on icon at bounding box center [693, 534] width 44 height 50
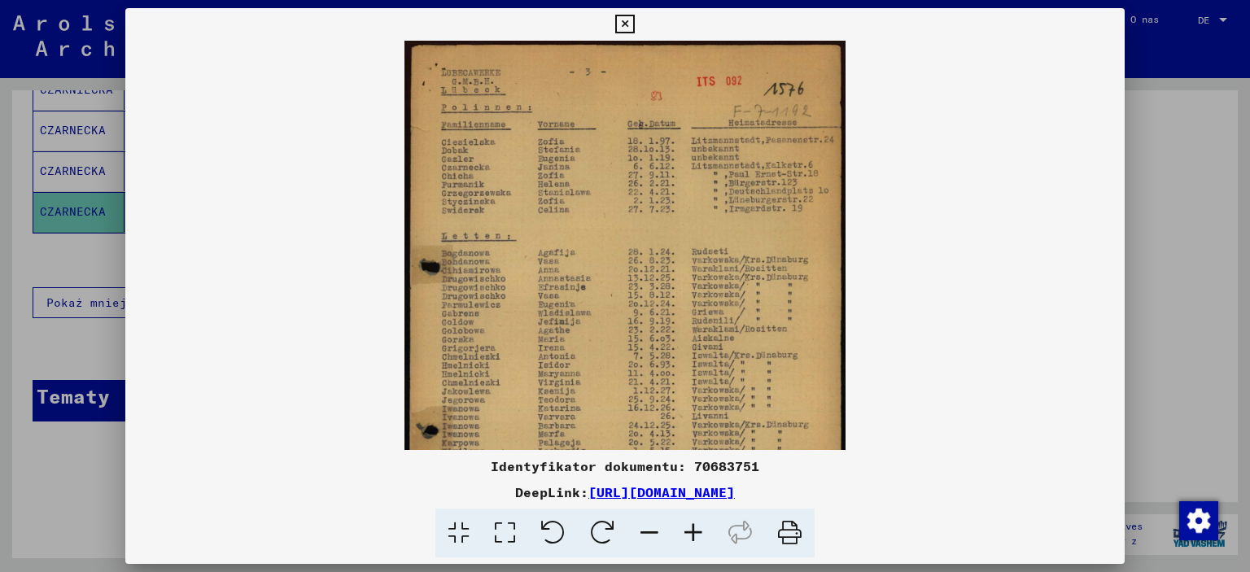
click at [693, 532] on icon at bounding box center [693, 534] width 44 height 50
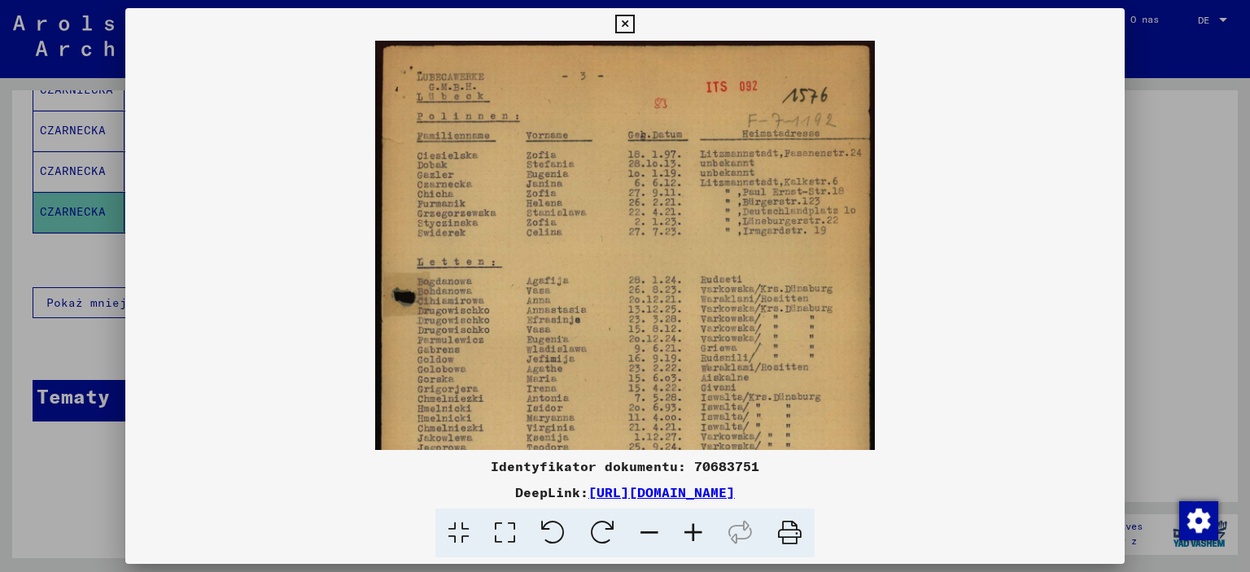
click at [693, 532] on icon at bounding box center [693, 534] width 44 height 50
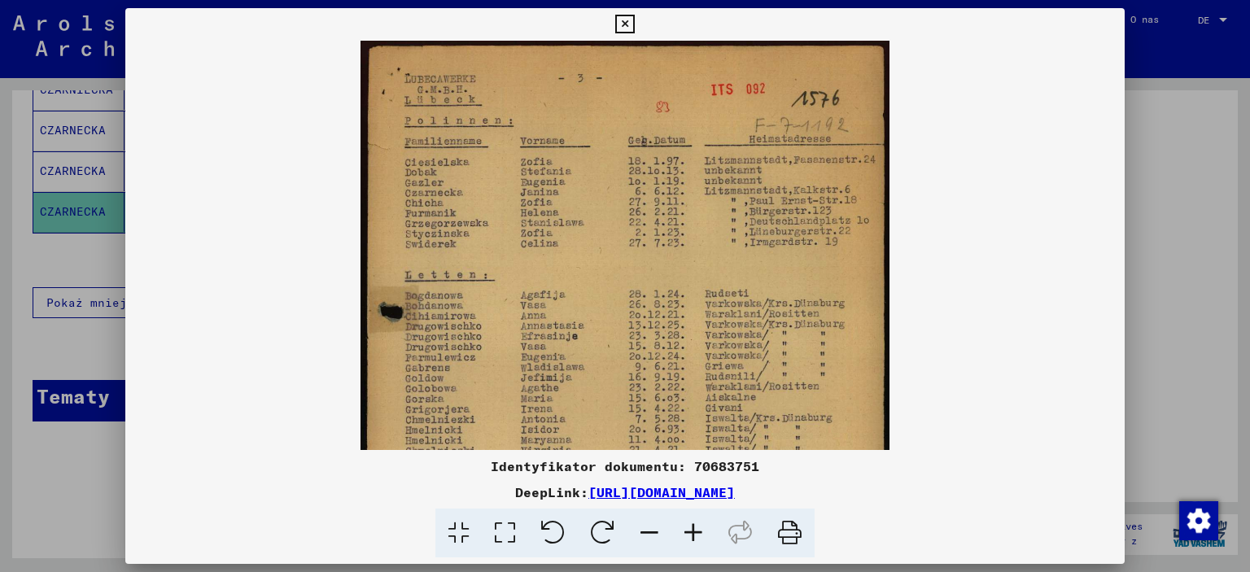
click at [693, 532] on icon at bounding box center [693, 534] width 44 height 50
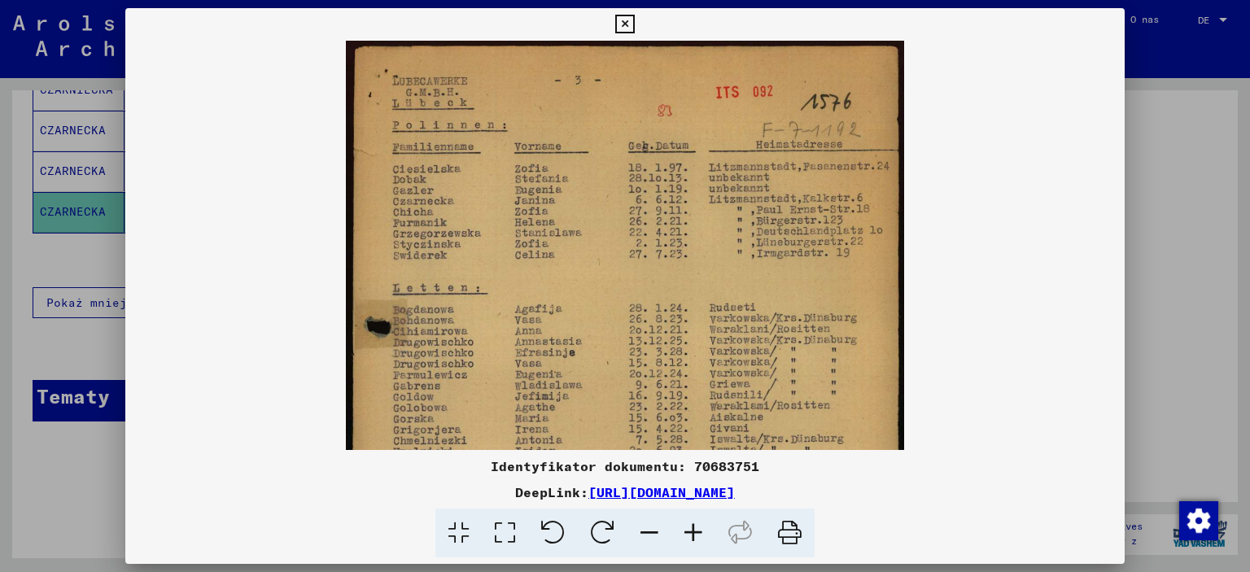
click at [693, 532] on icon at bounding box center [693, 534] width 44 height 50
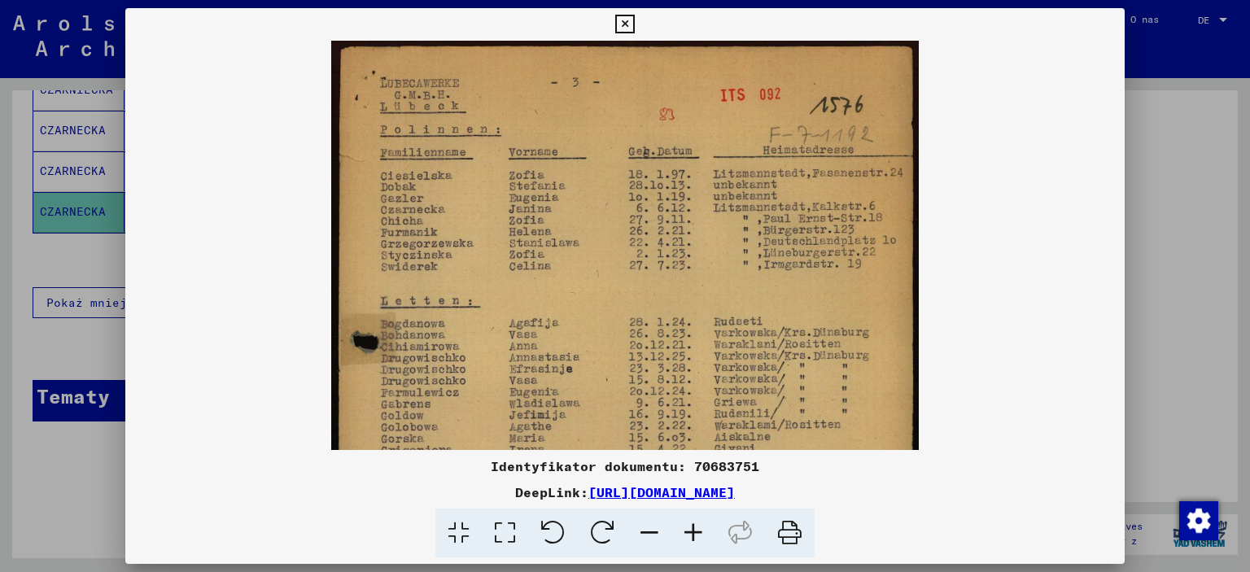
click at [695, 534] on icon at bounding box center [693, 534] width 44 height 50
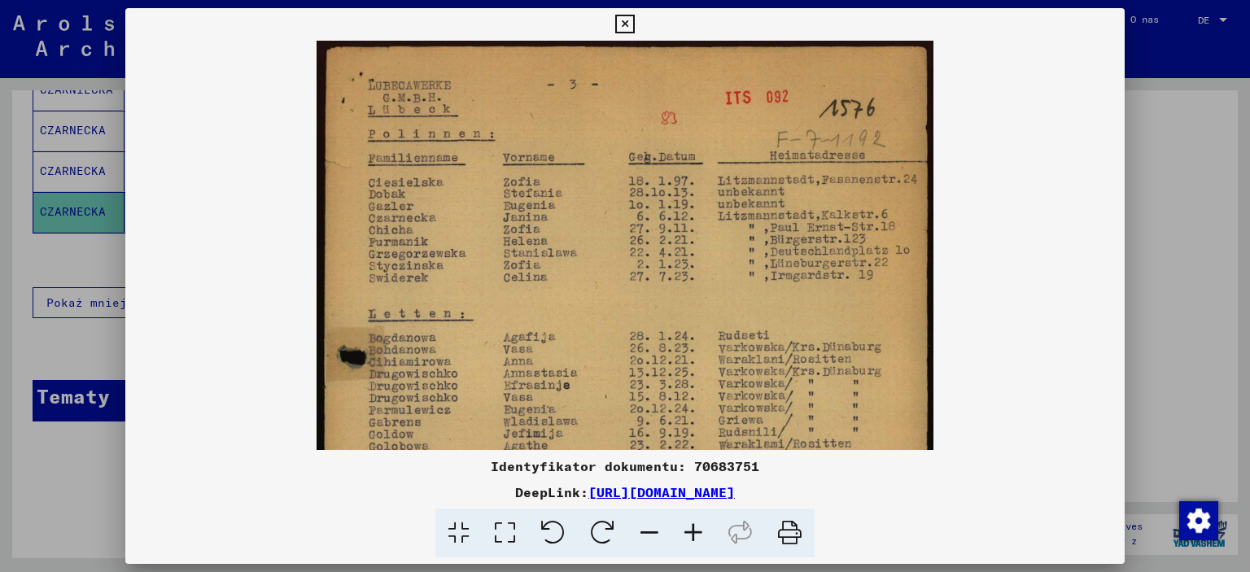
click at [695, 534] on icon at bounding box center [693, 534] width 44 height 50
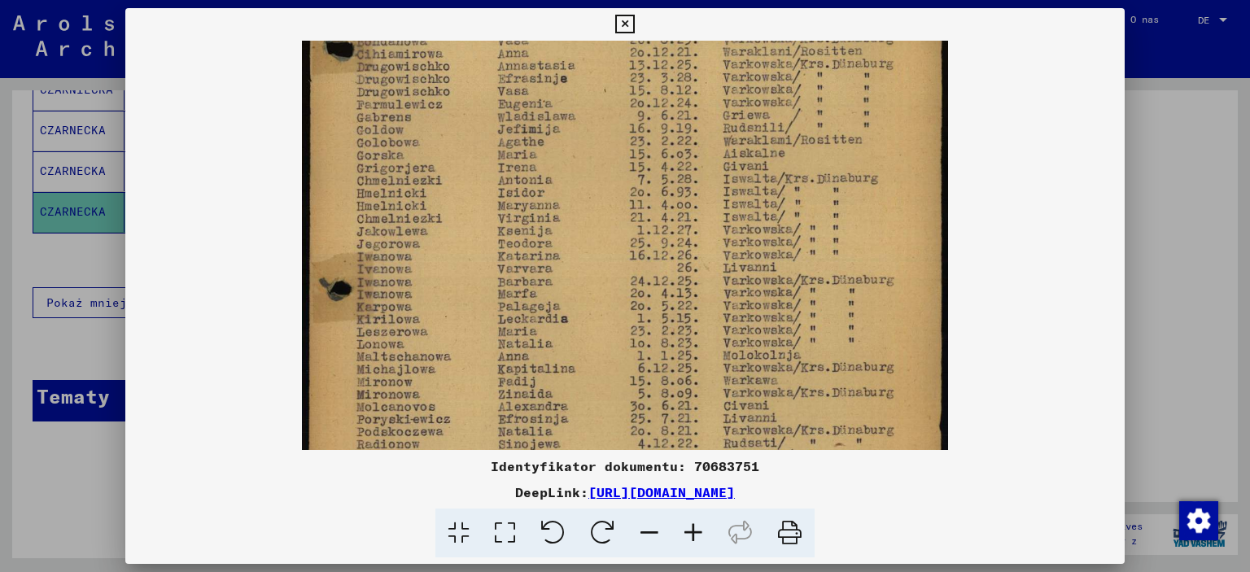
scroll to position [330, 0]
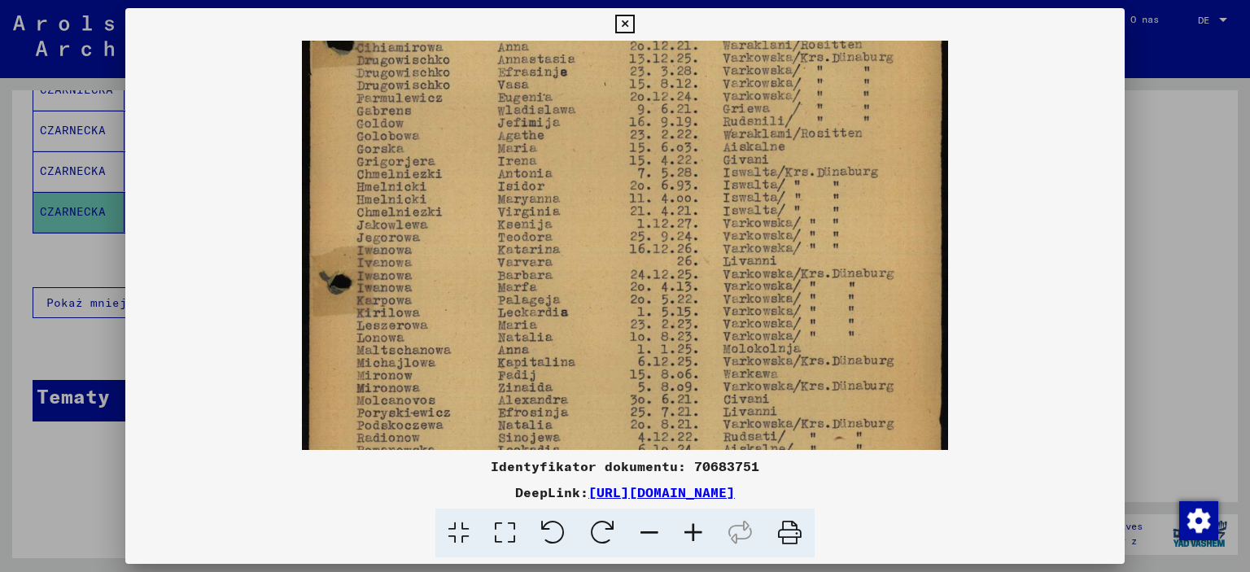
drag, startPoint x: 749, startPoint y: 374, endPoint x: 600, endPoint y: 47, distance: 359.0
drag, startPoint x: 600, startPoint y: 47, endPoint x: 647, endPoint y: 302, distance: 259.0
click at [647, 302] on img at bounding box center [625, 160] width 646 height 898
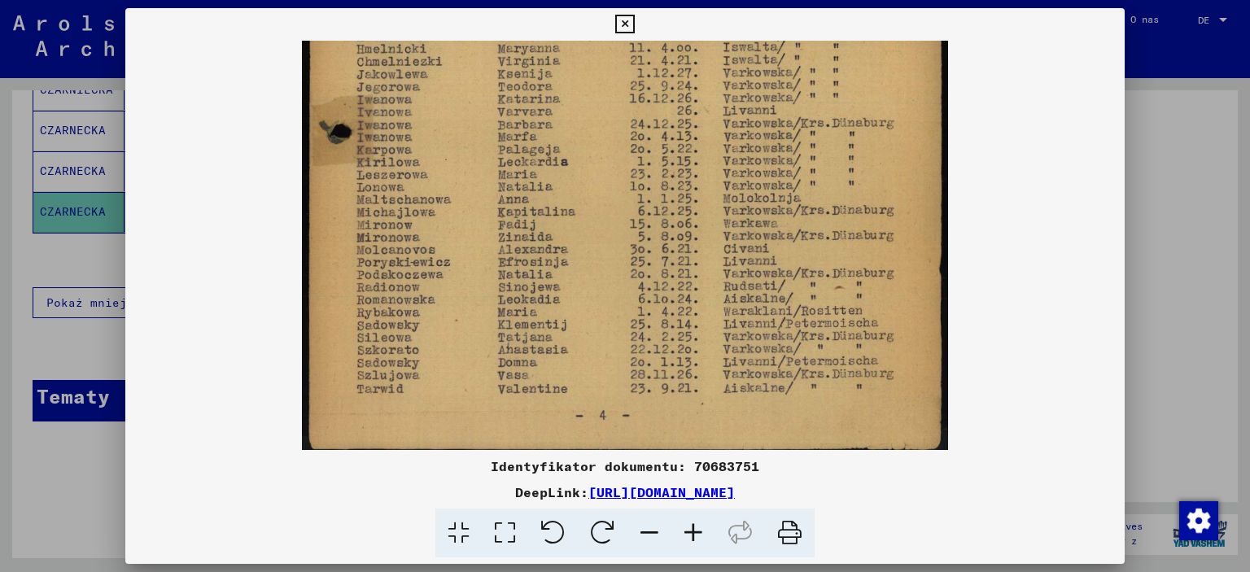
scroll to position [488, 0]
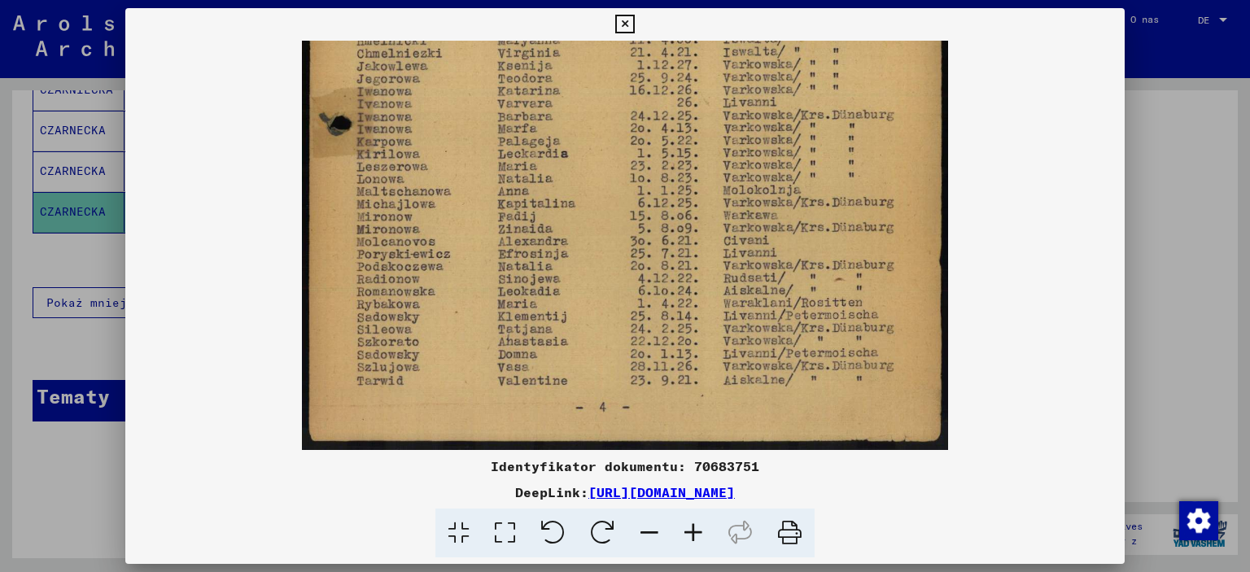
drag, startPoint x: 646, startPoint y: 302, endPoint x: 571, endPoint y: 99, distance: 216.0
click at [572, 99] on img at bounding box center [625, 1] width 646 height 898
click at [1195, 186] on div at bounding box center [625, 286] width 1250 height 572
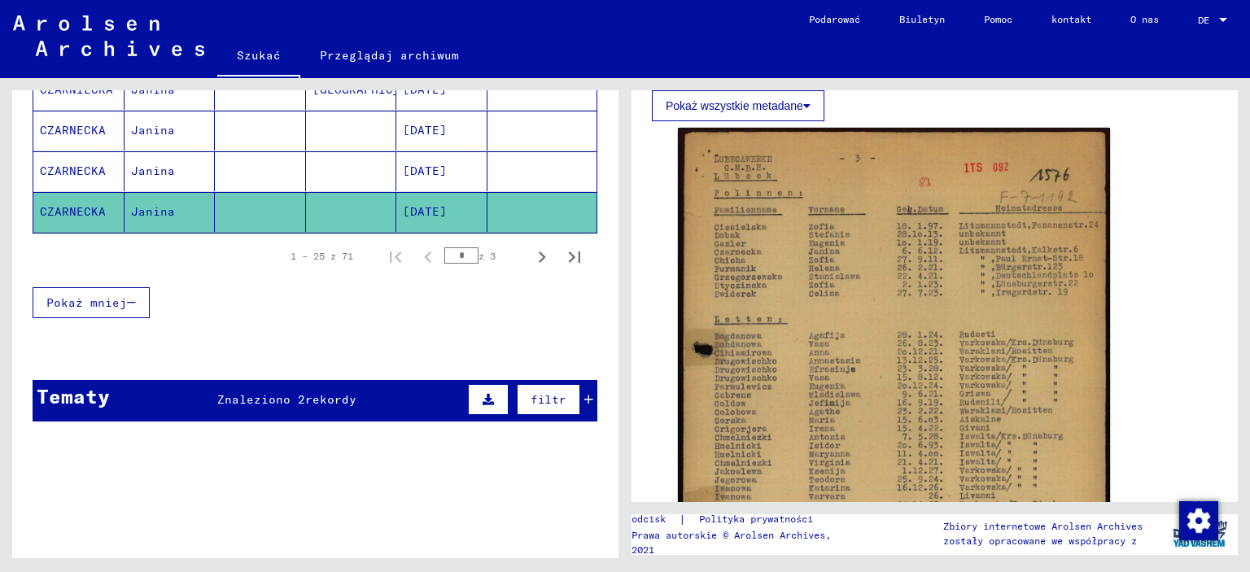
click at [1173, 208] on div "Identyfikator dokumentu: 70683751" at bounding box center [934, 434] width 526 height 627
click at [1173, 209] on div "Identyfikator dokumentu: 70683751" at bounding box center [934, 434] width 526 height 627
click at [1174, 216] on div "Identyfikator dokumentu: 70683751" at bounding box center [934, 434] width 526 height 627
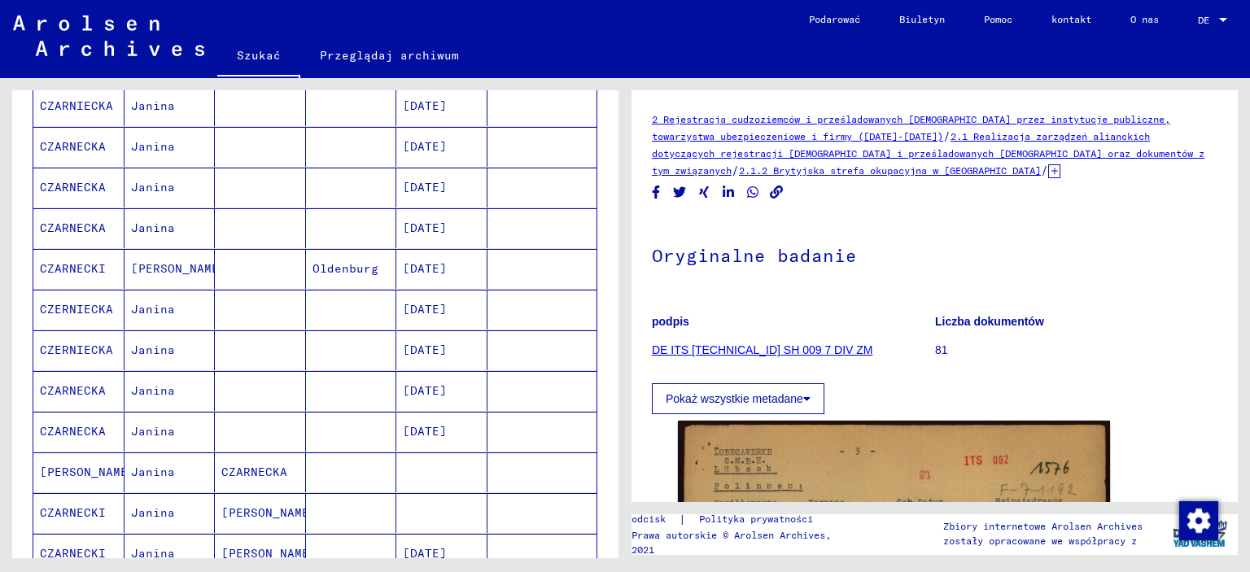
scroll to position [0, 0]
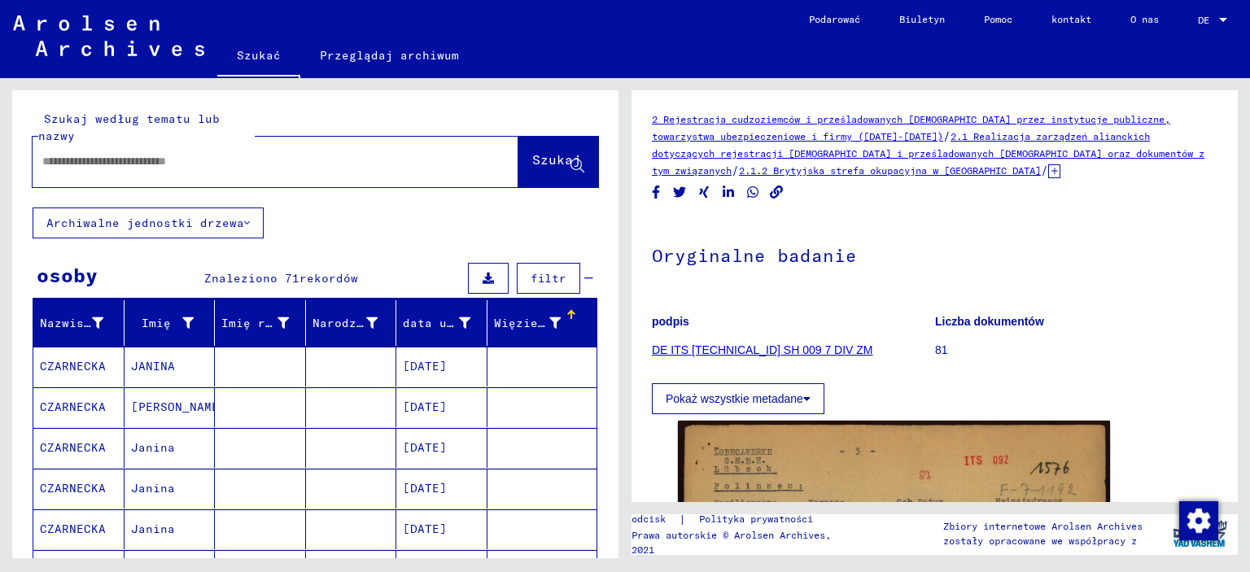
click at [244, 224] on icon at bounding box center [247, 222] width 6 height 11
